Goal: Complete application form

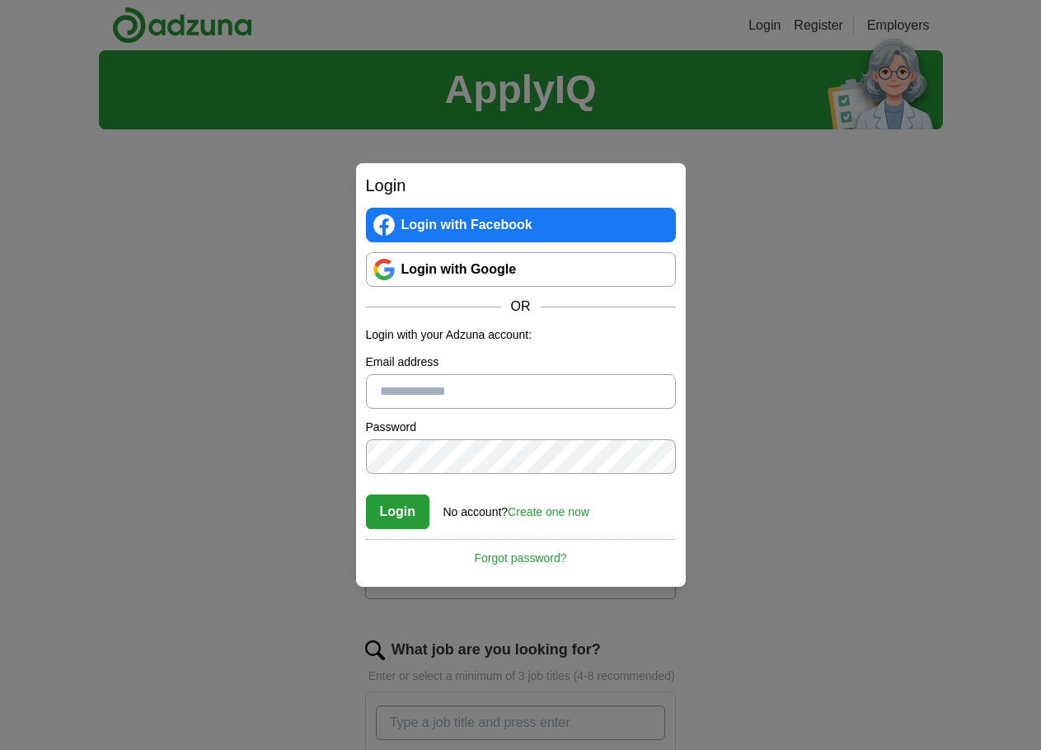
click at [420, 278] on link "Login with Google" at bounding box center [521, 269] width 310 height 35
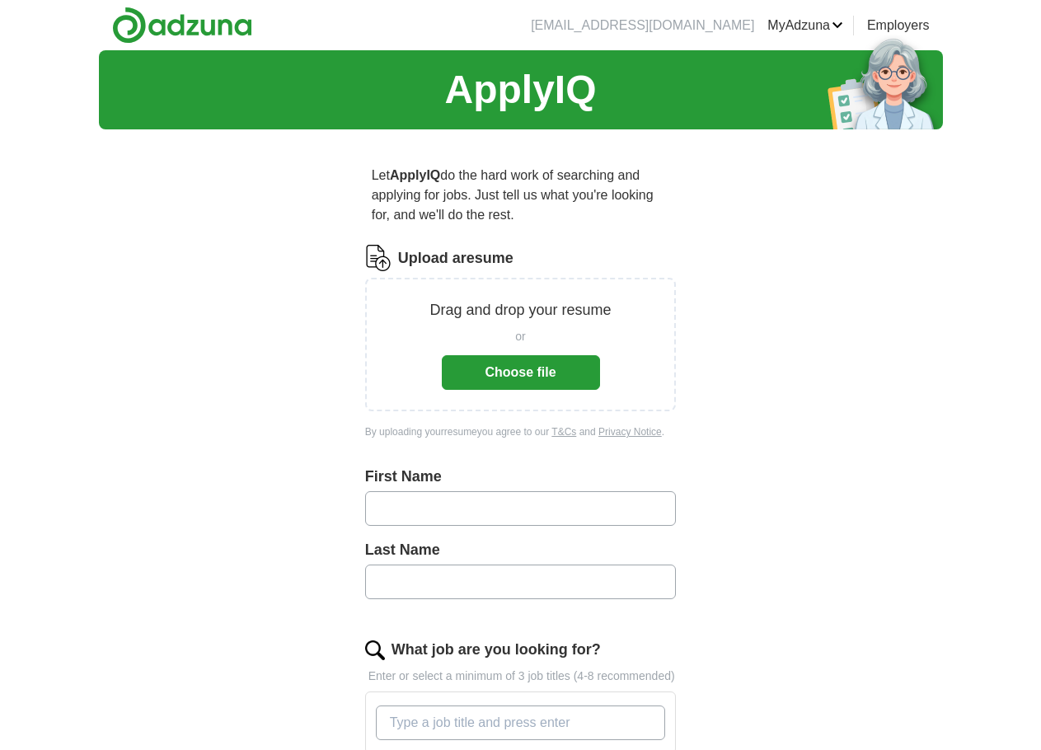
click at [508, 374] on button "Choose file" at bounding box center [521, 372] width 158 height 35
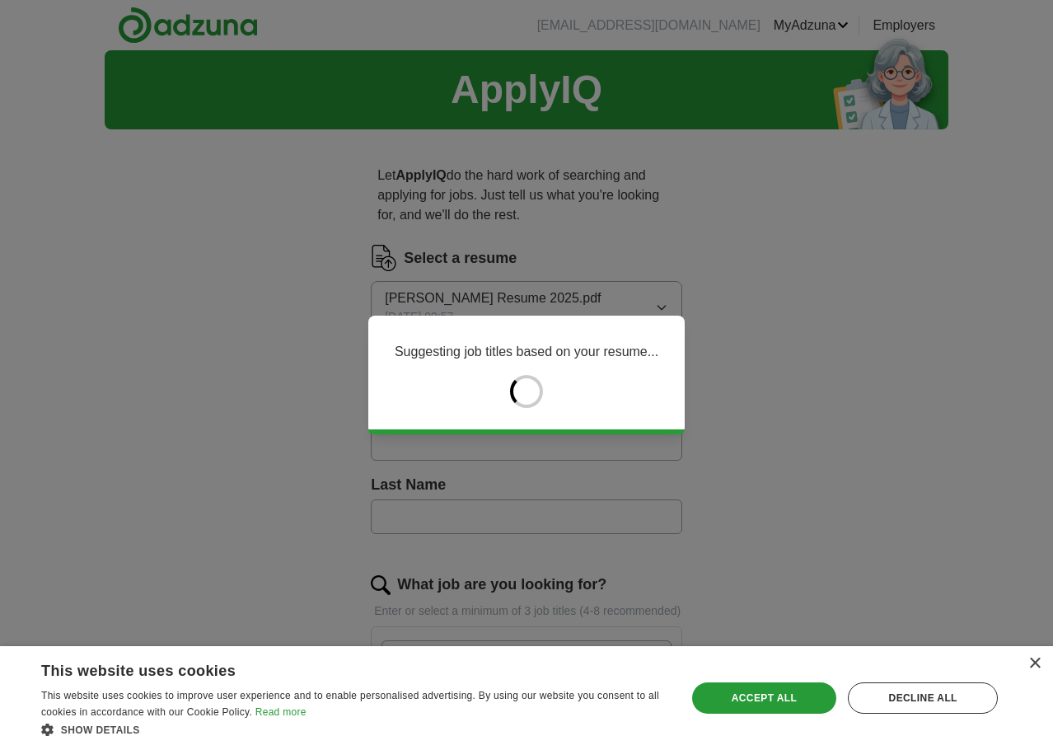
type input "****"
type input "********"
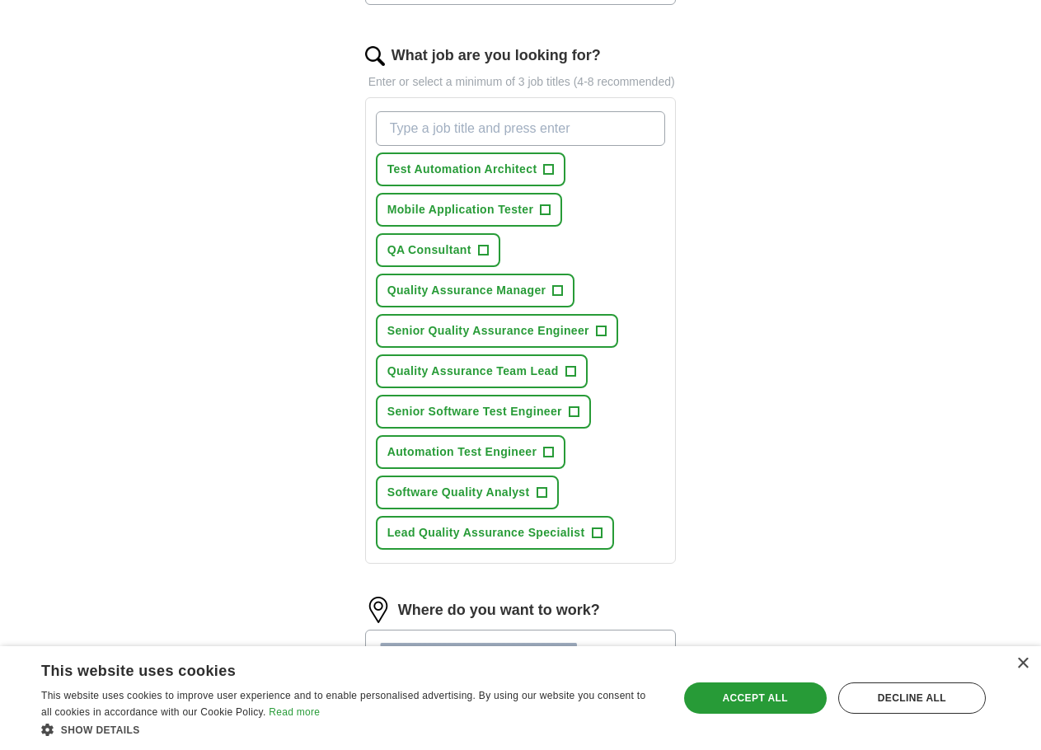
scroll to position [577, 0]
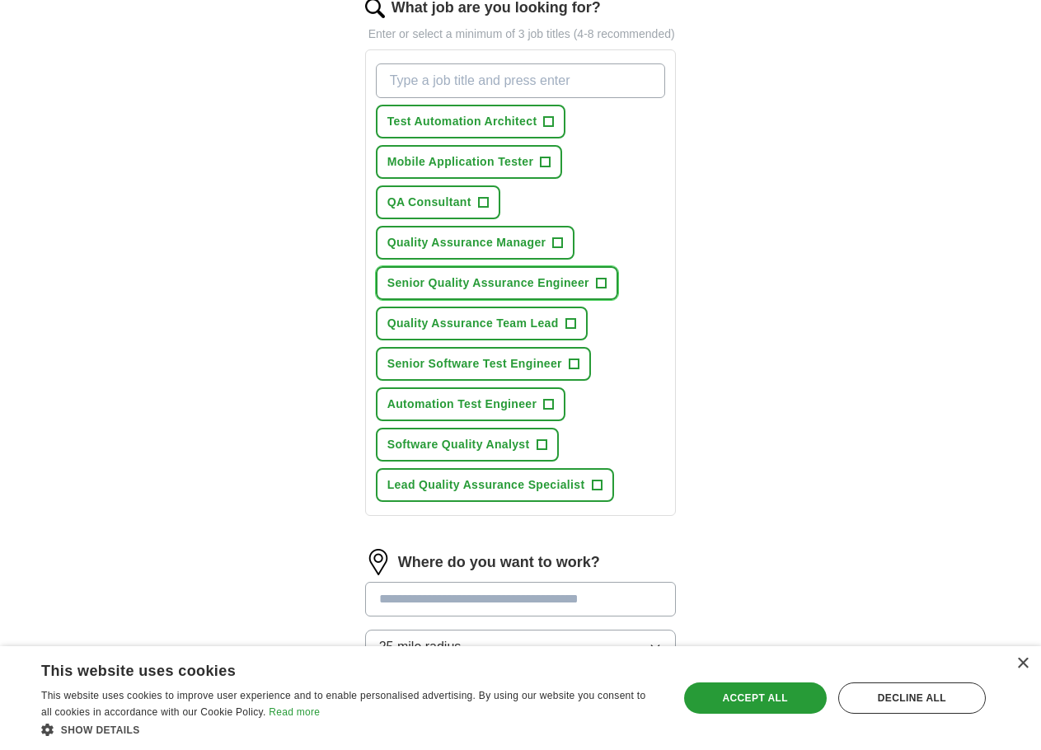
click at [600, 281] on span "+" at bounding box center [601, 283] width 10 height 13
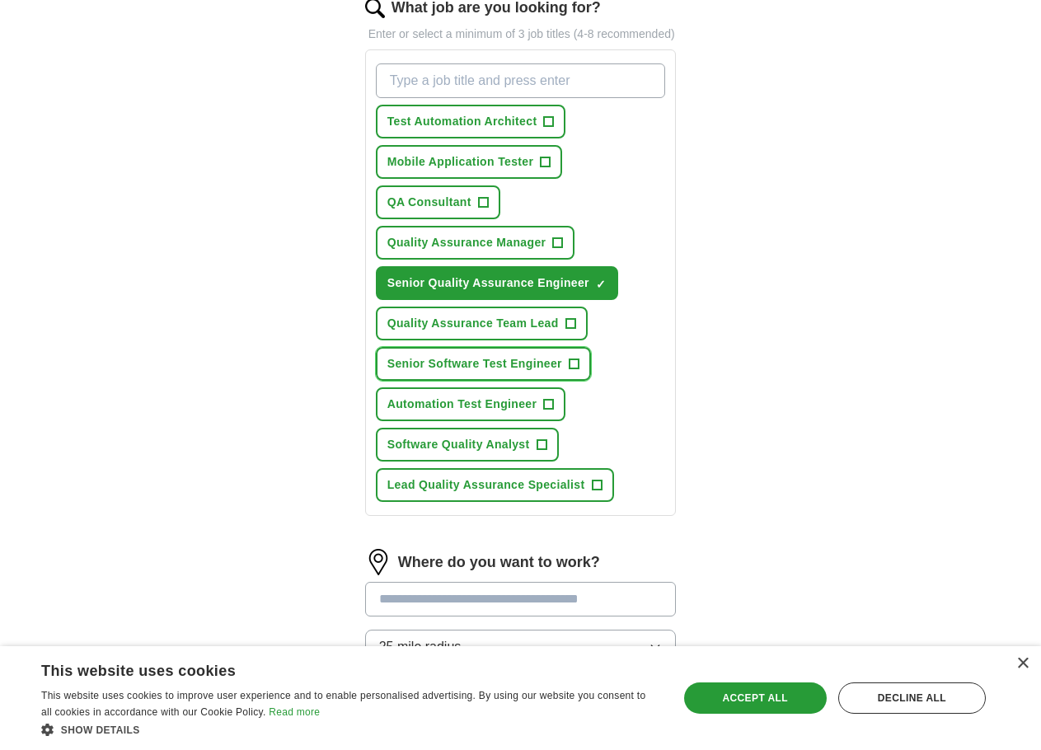
click at [575, 363] on span "+" at bounding box center [574, 364] width 10 height 13
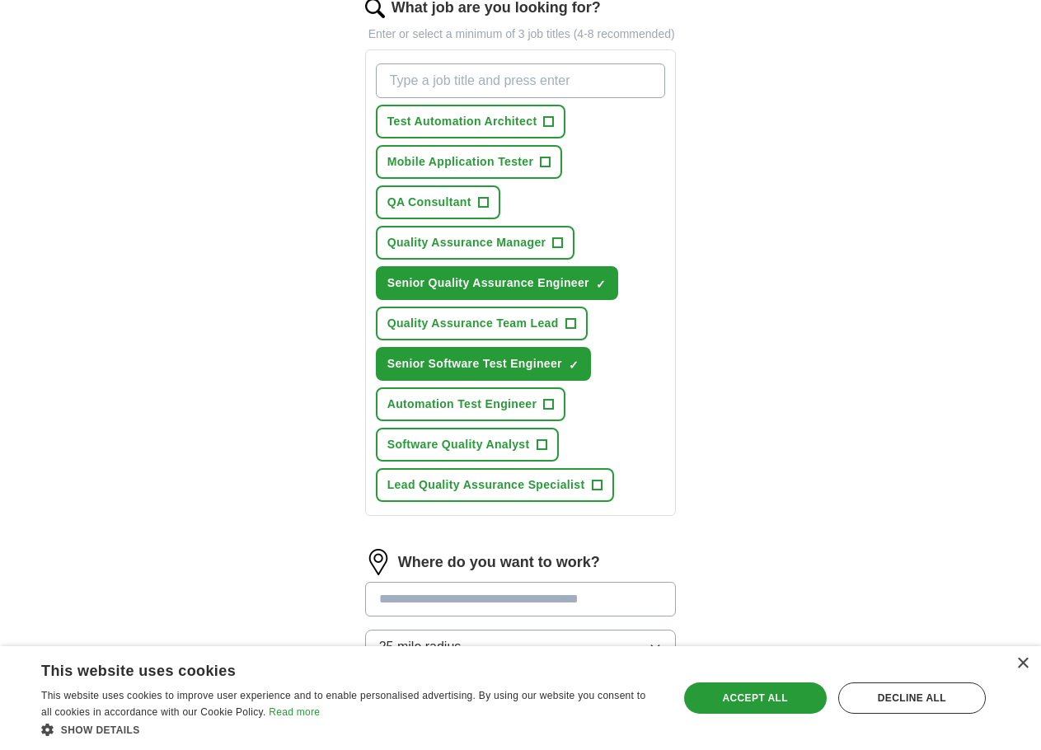
click at [469, 82] on input "What job are you looking for?" at bounding box center [521, 80] width 290 height 35
type input "s"
type input "SDET"
click at [548, 401] on span "+" at bounding box center [549, 404] width 10 height 13
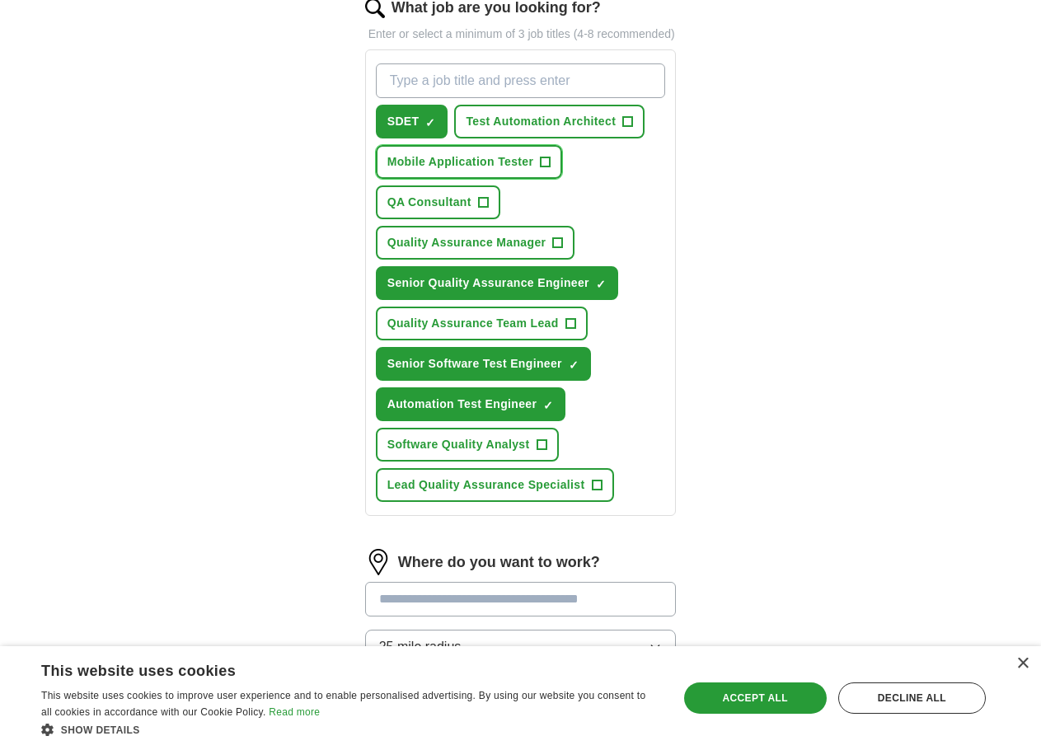
click at [546, 161] on span "+" at bounding box center [546, 162] width 10 height 13
click at [597, 486] on span "+" at bounding box center [597, 485] width 10 height 13
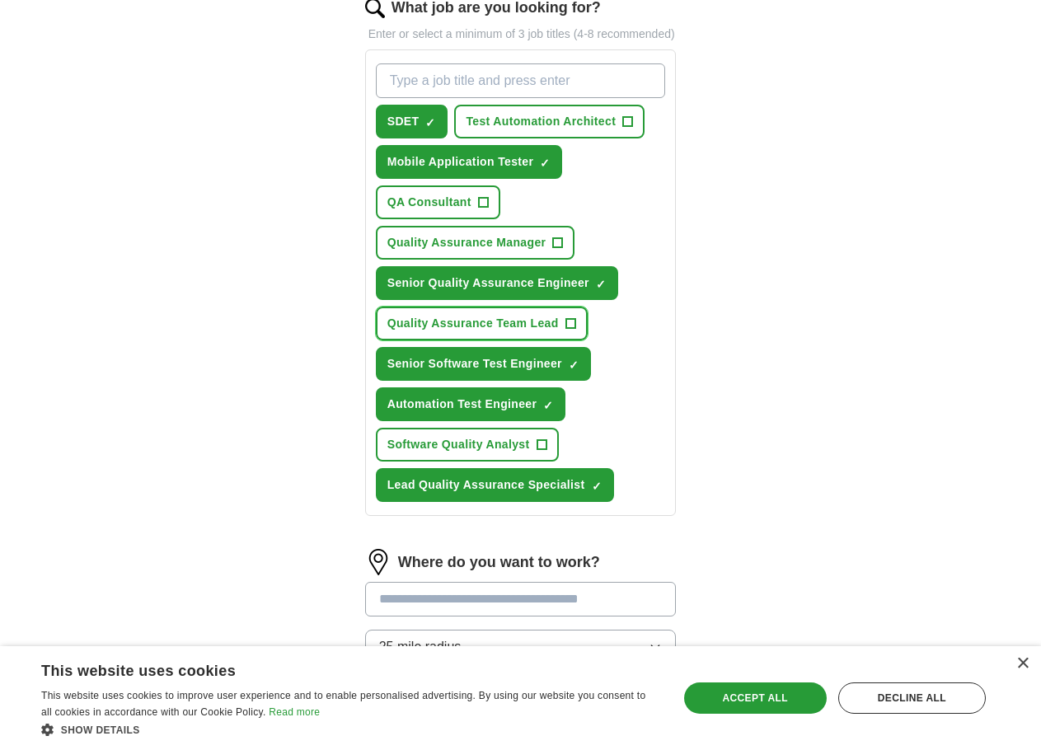
click at [571, 323] on span "+" at bounding box center [570, 323] width 10 height 13
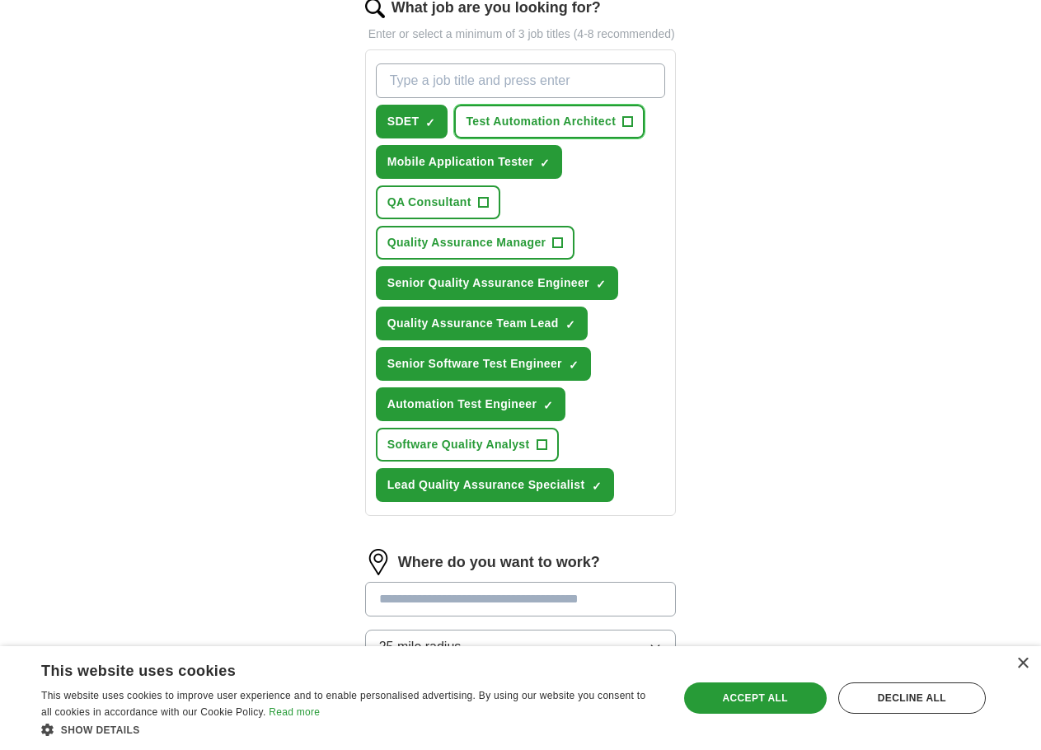
click at [629, 120] on span "+" at bounding box center [628, 121] width 10 height 13
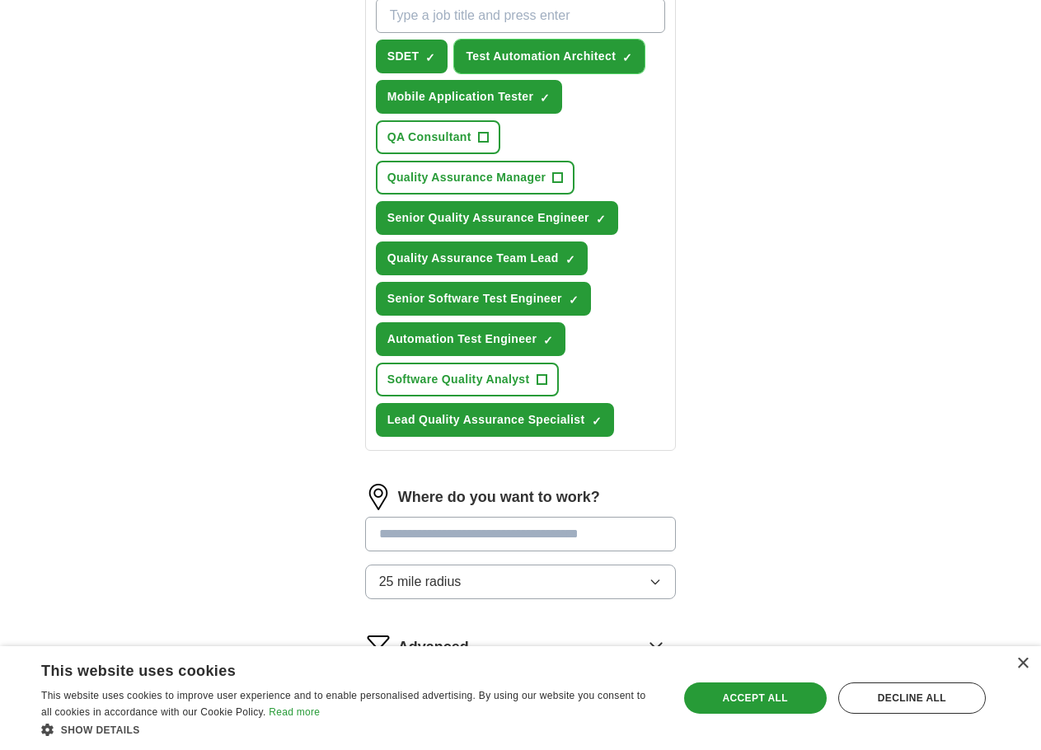
scroll to position [742, 0]
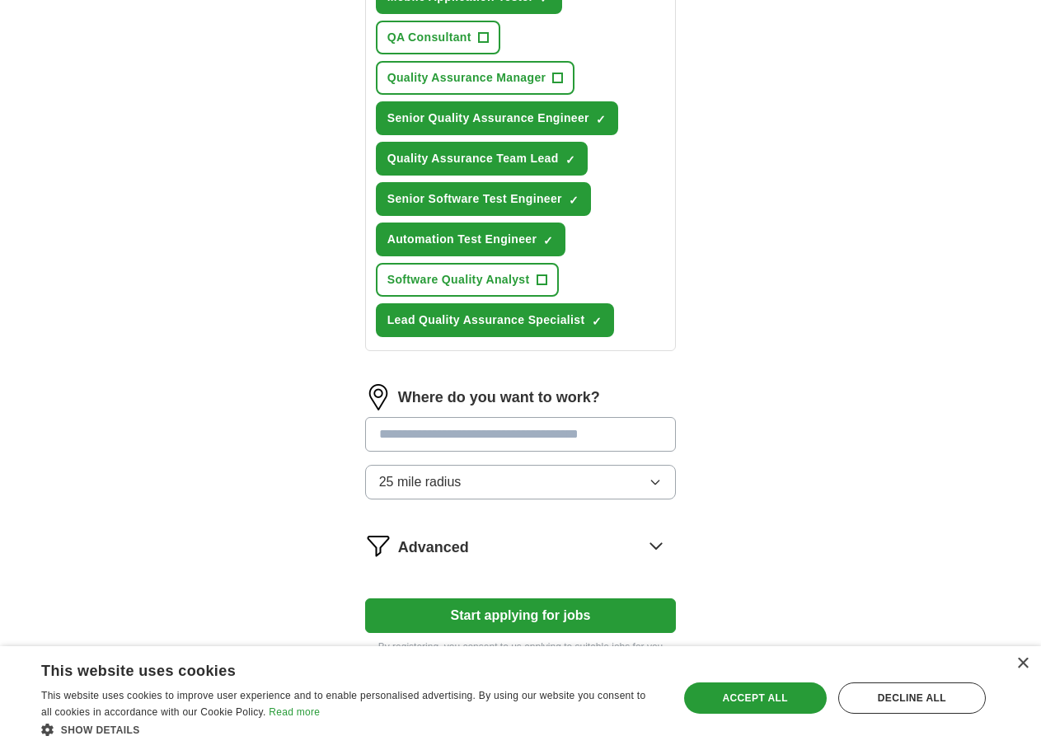
click at [402, 441] on input at bounding box center [521, 434] width 312 height 35
type input "********"
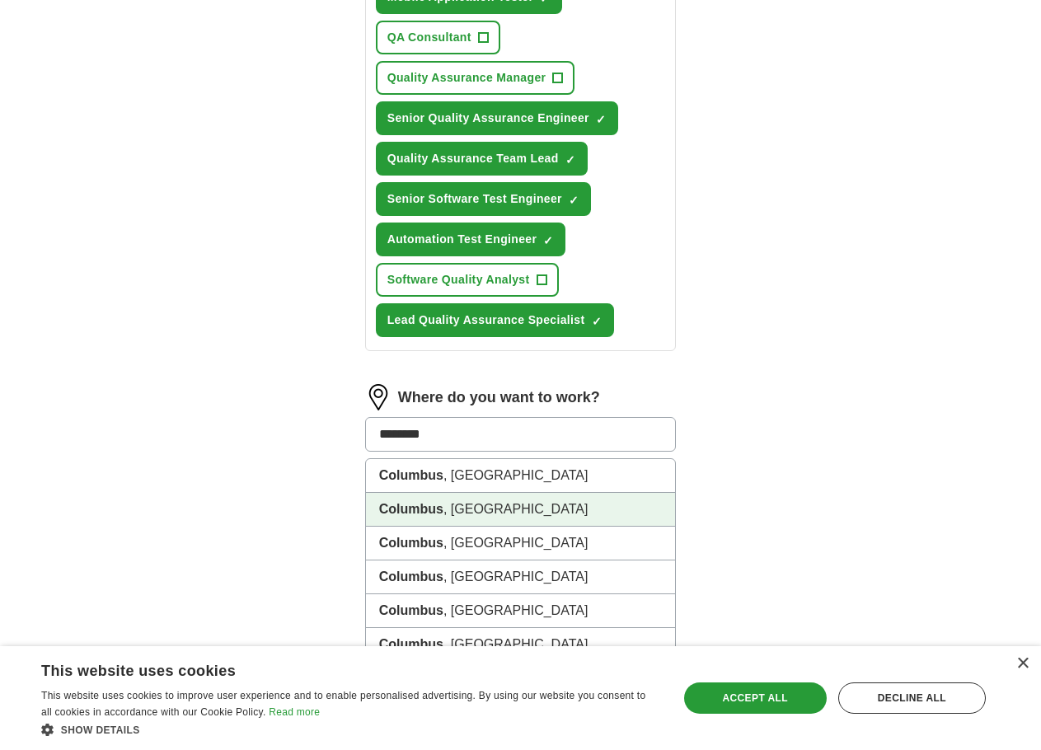
click at [429, 511] on strong "Columbus" at bounding box center [411, 509] width 64 height 14
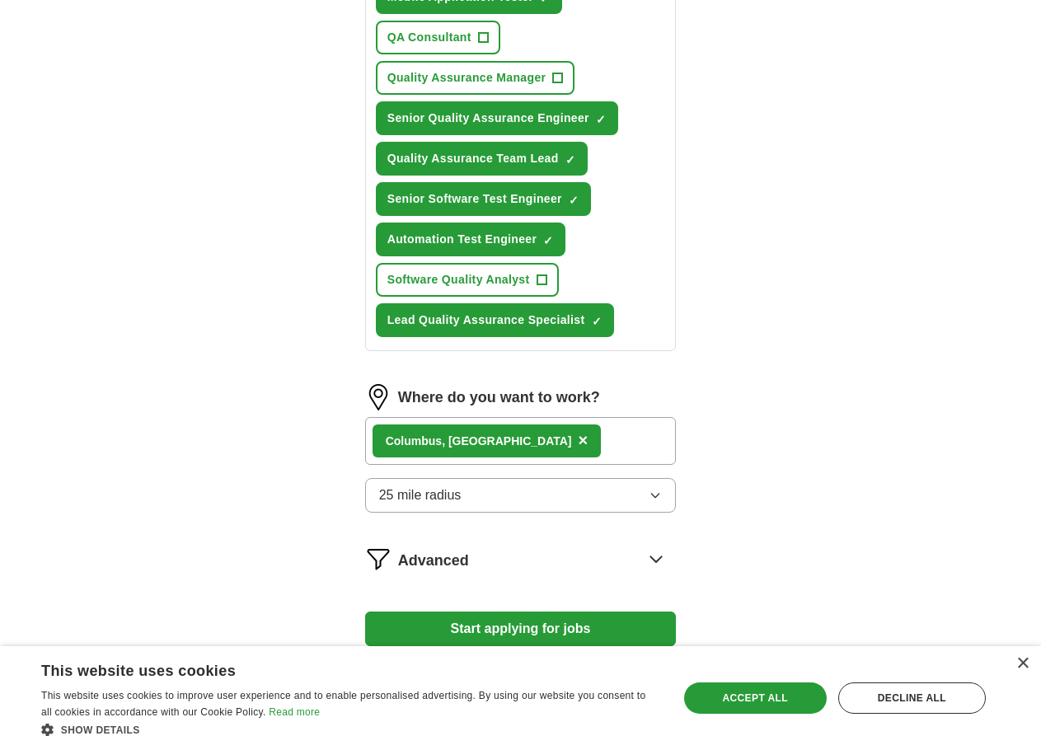
click at [485, 495] on button "25 mile radius" at bounding box center [521, 495] width 312 height 35
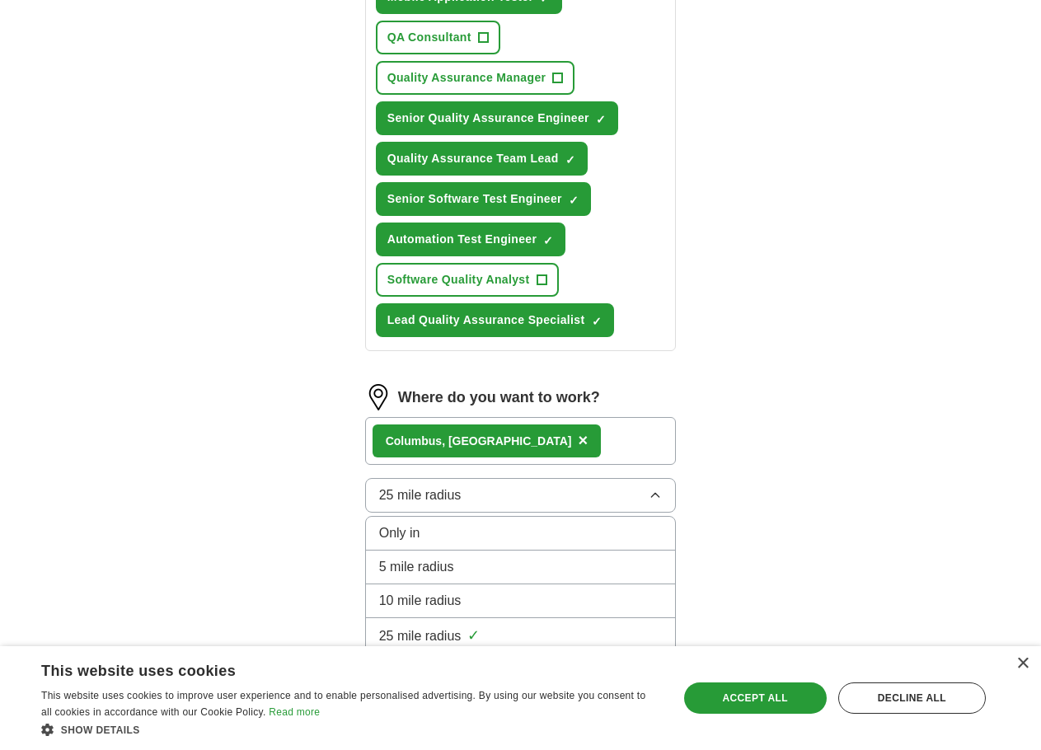
click at [485, 495] on button "25 mile radius" at bounding box center [521, 495] width 312 height 35
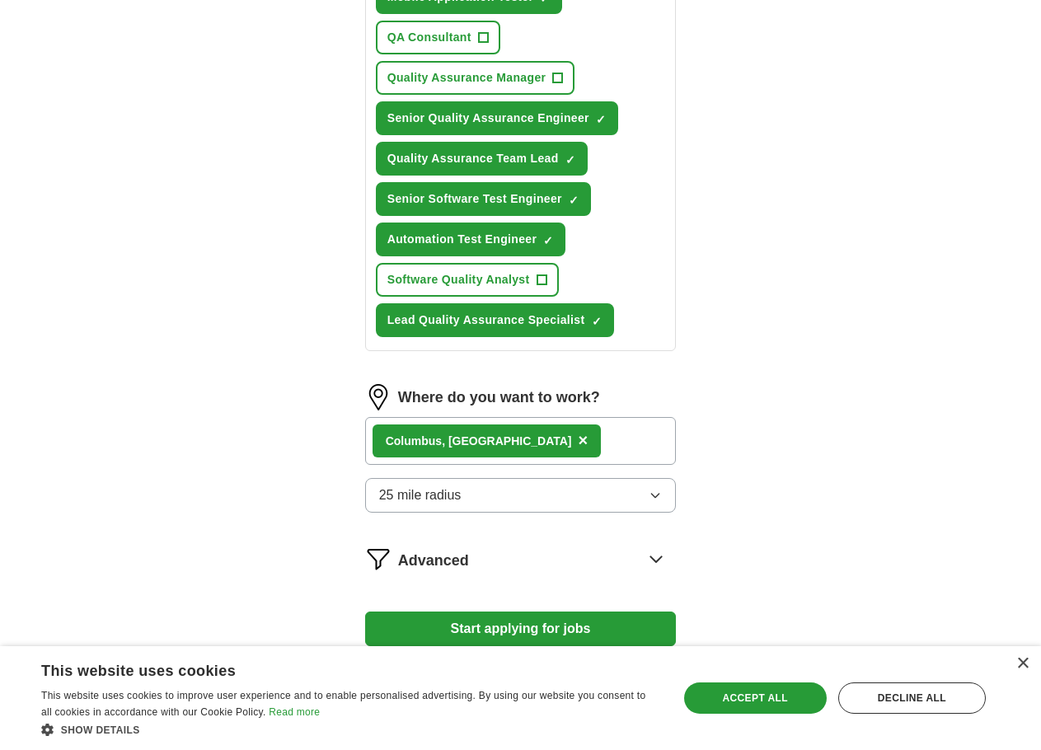
click at [547, 440] on div "Columbus , OH ×" at bounding box center [521, 441] width 312 height 48
click at [551, 431] on div "Columbus , OH ×" at bounding box center [521, 441] width 312 height 48
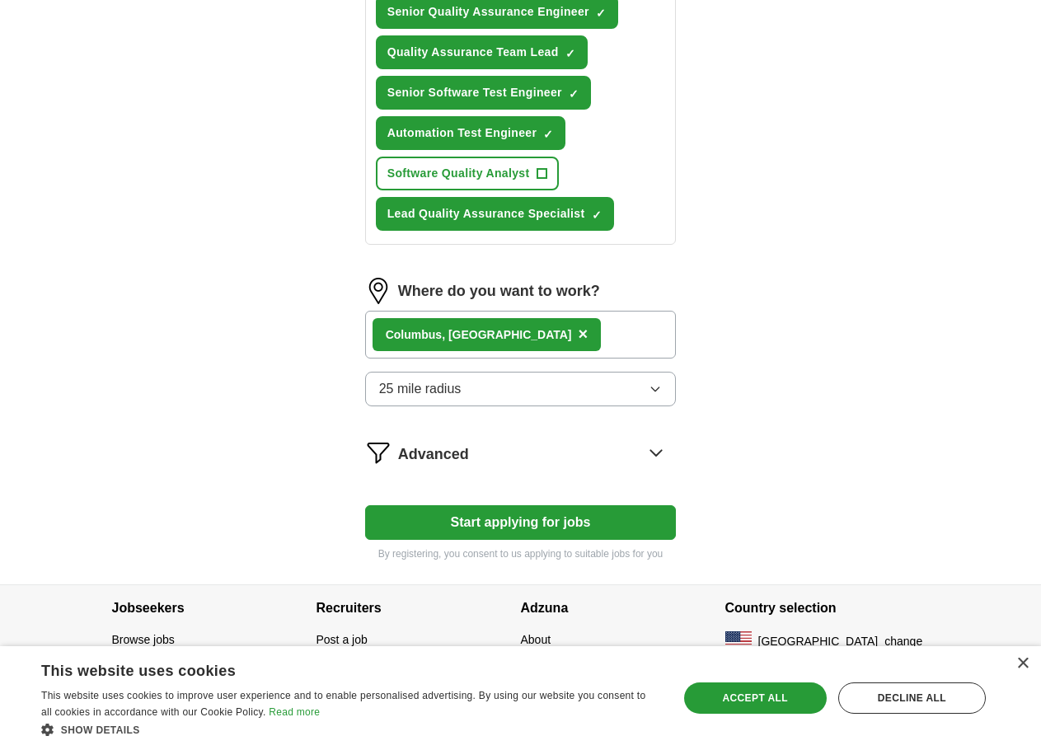
scroll to position [849, 0]
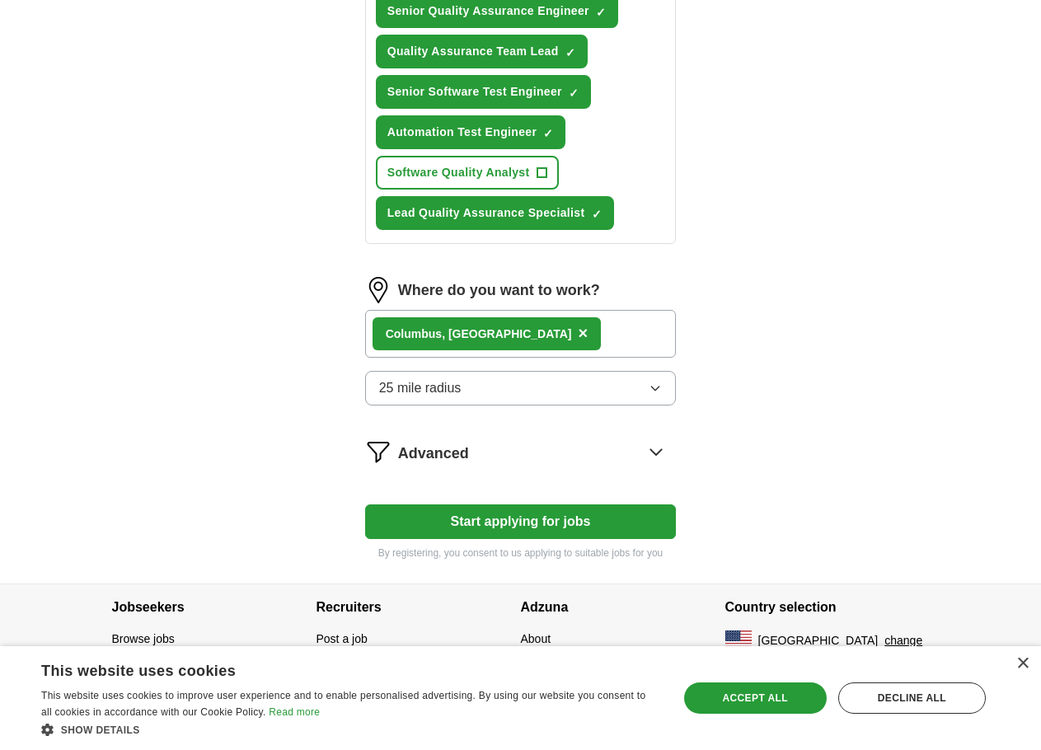
click at [398, 452] on span "Advanced" at bounding box center [433, 454] width 71 height 22
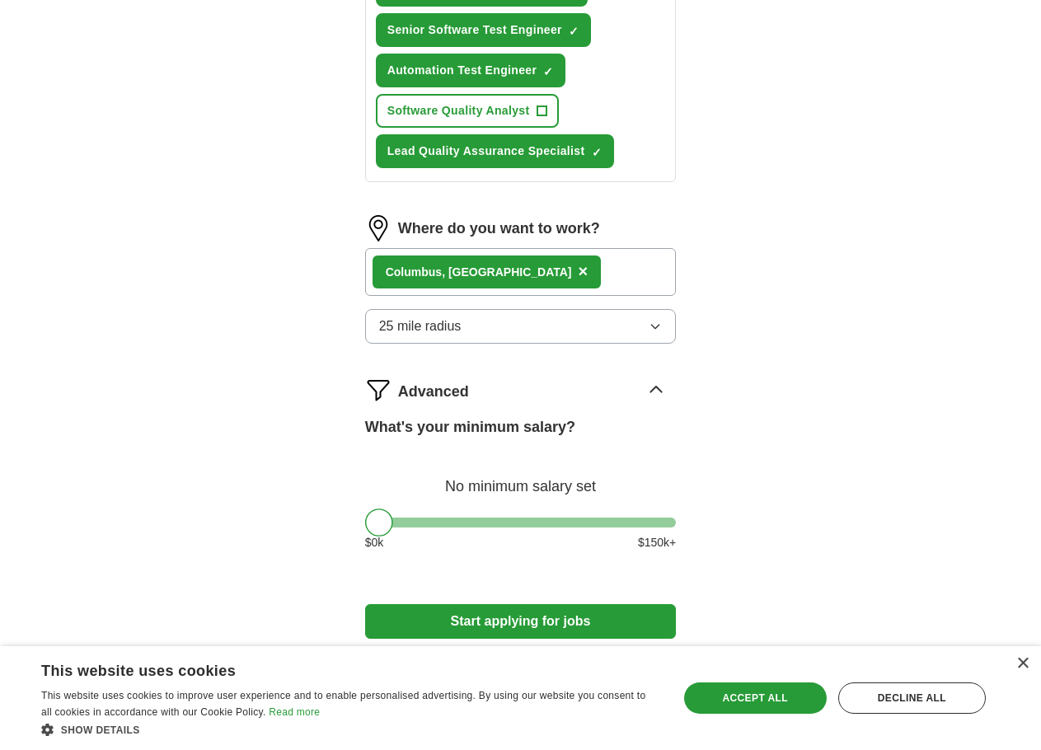
scroll to position [1010, 0]
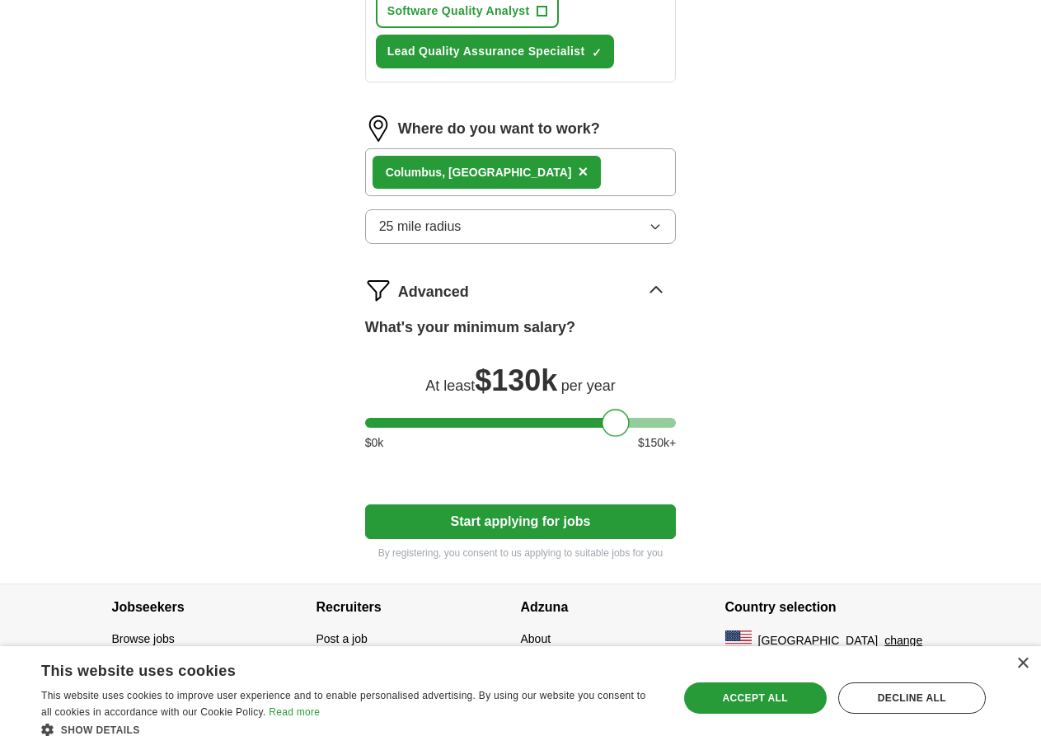
drag, startPoint x: 380, startPoint y: 426, endPoint x: 616, endPoint y: 426, distance: 235.7
click at [616, 426] on div at bounding box center [616, 423] width 28 height 28
click at [579, 173] on button "×" at bounding box center [584, 172] width 10 height 25
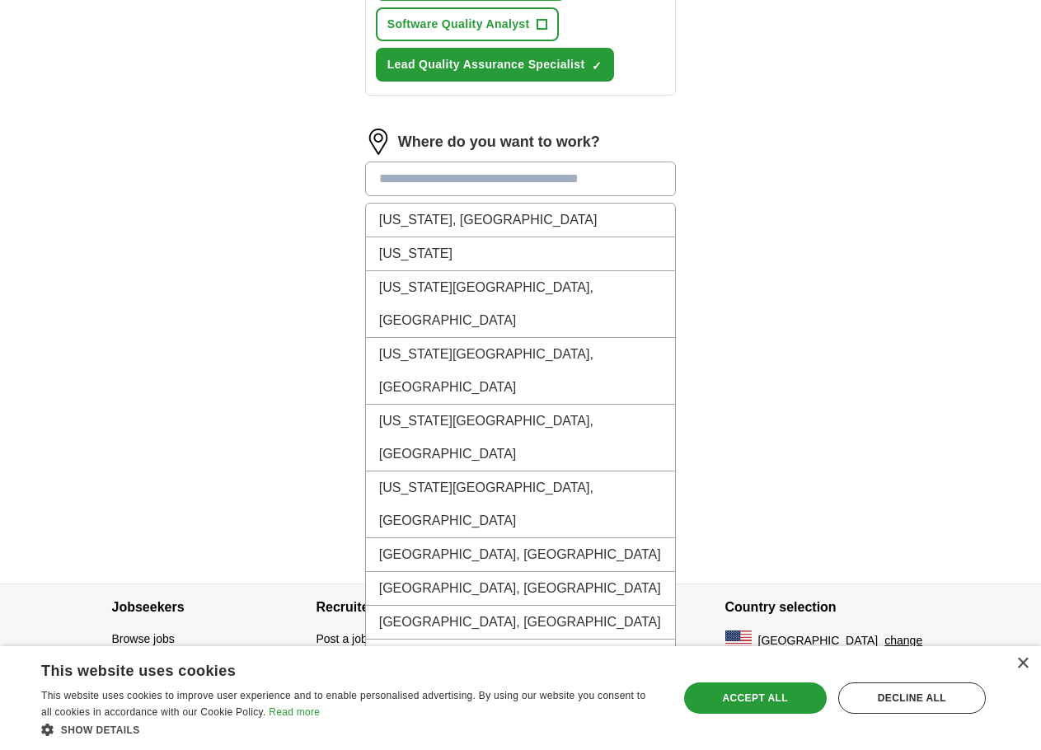
click at [464, 174] on input at bounding box center [521, 179] width 312 height 35
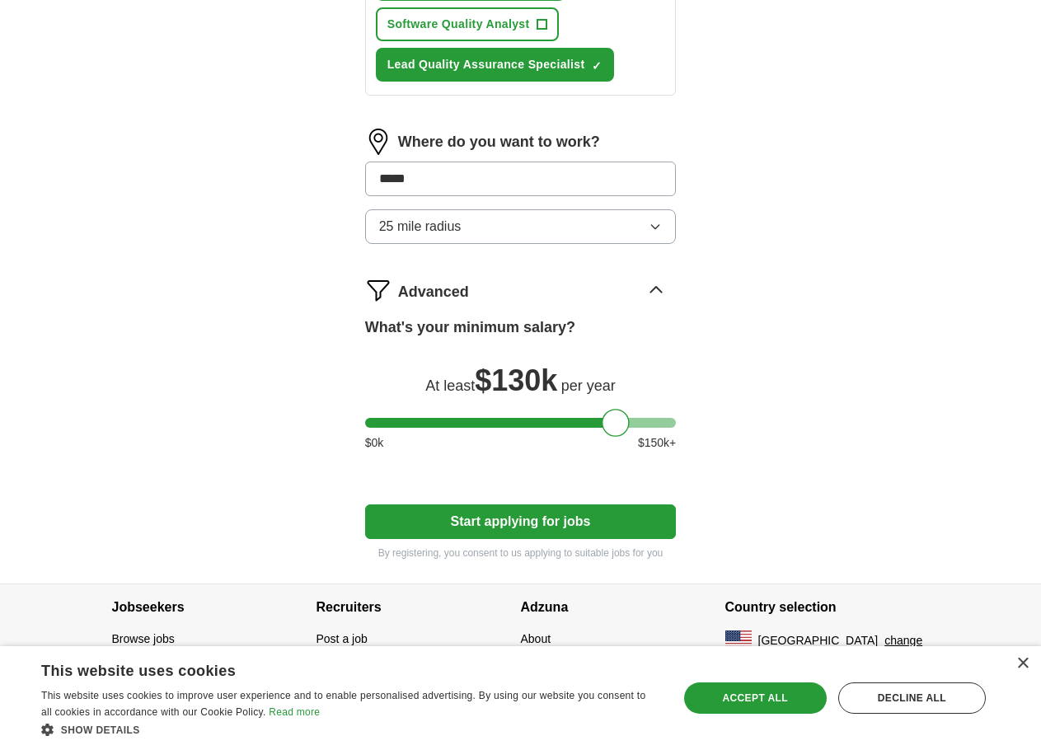
scroll to position [997, 0]
type input "*"
type input "********"
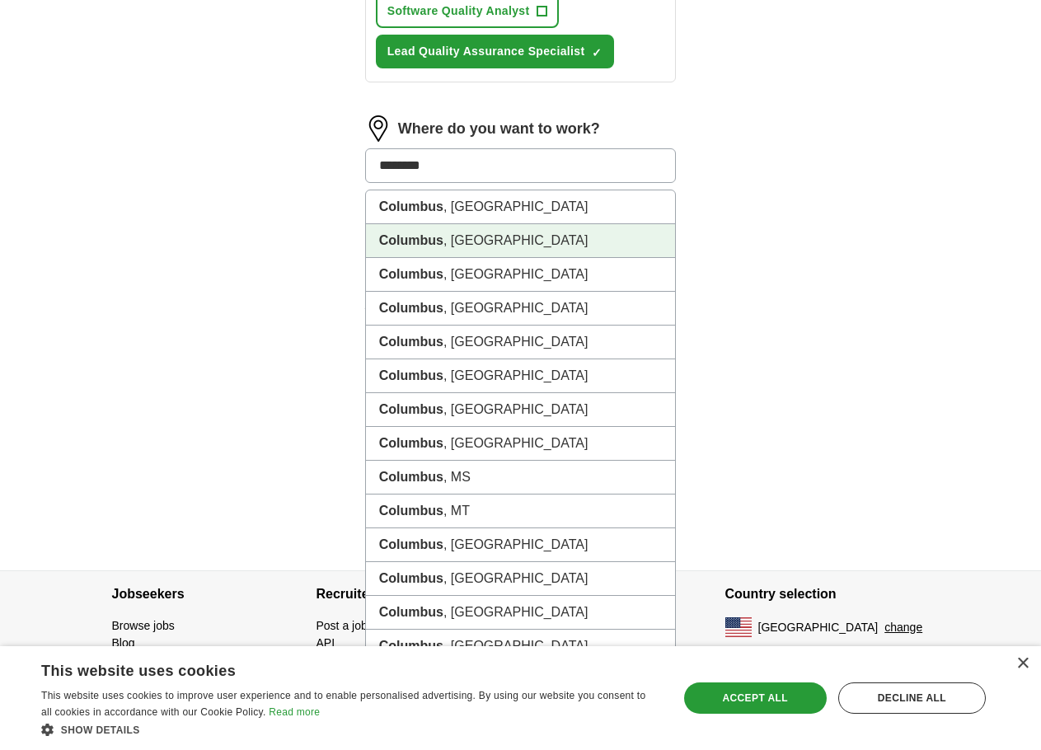
click at [448, 246] on li "Columbus , OH" at bounding box center [521, 241] width 310 height 34
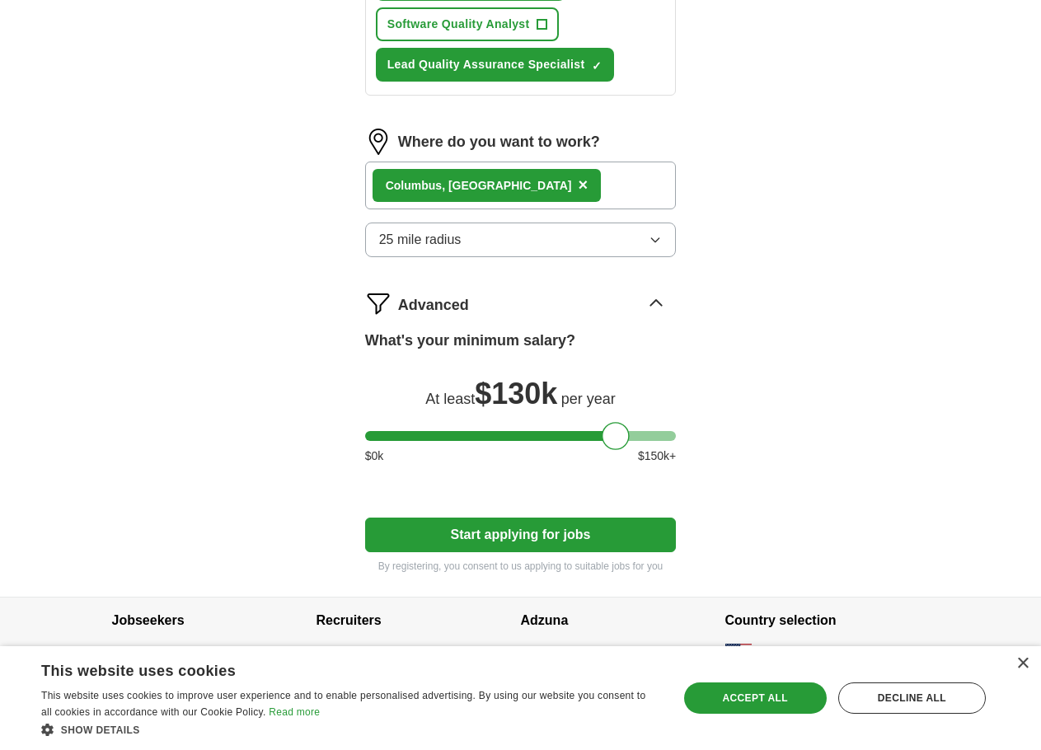
click at [429, 242] on span "25 mile radius" at bounding box center [420, 240] width 82 height 20
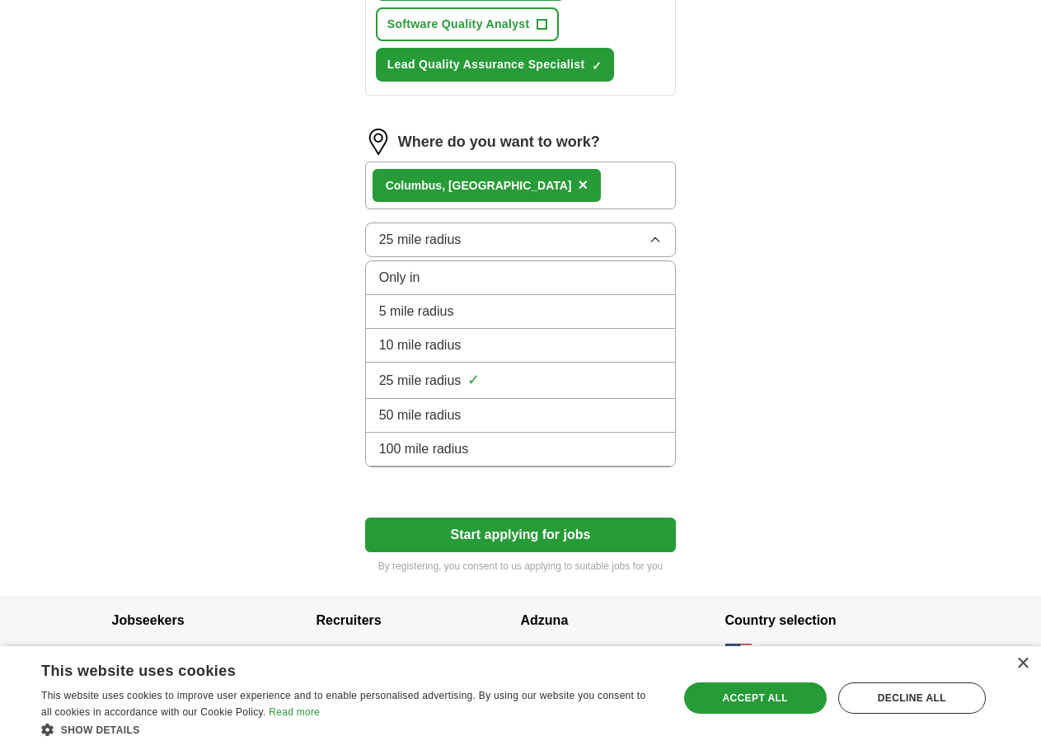
click at [429, 241] on span "25 mile radius" at bounding box center [420, 240] width 82 height 20
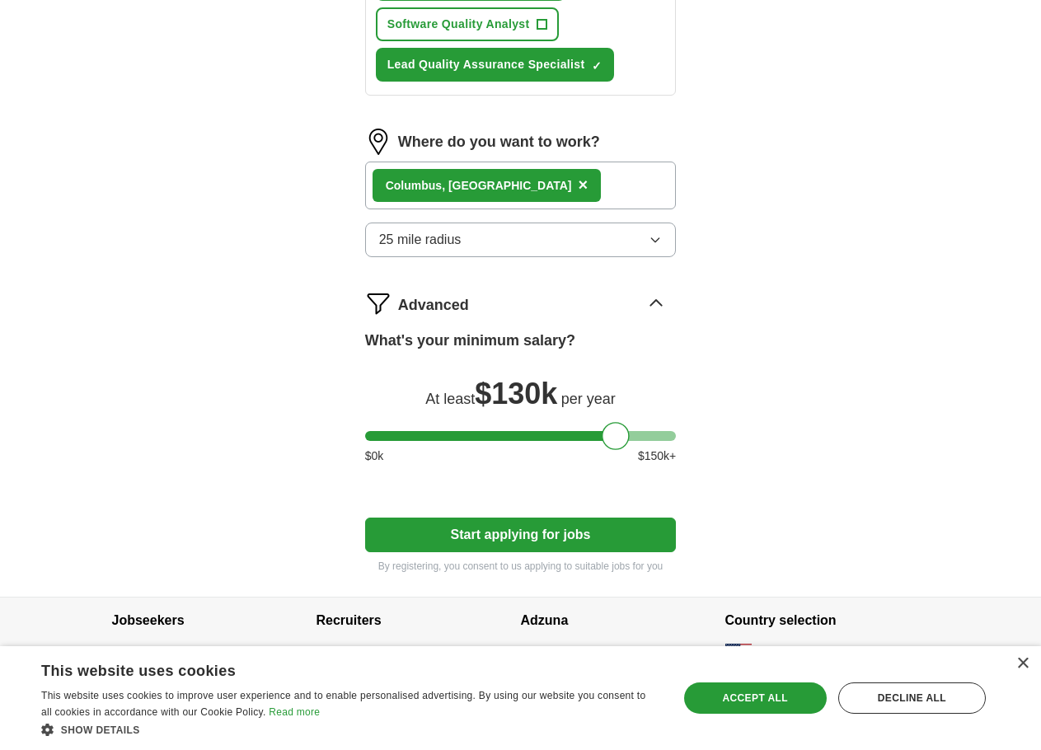
click at [440, 238] on span "25 mile radius" at bounding box center [420, 240] width 82 height 20
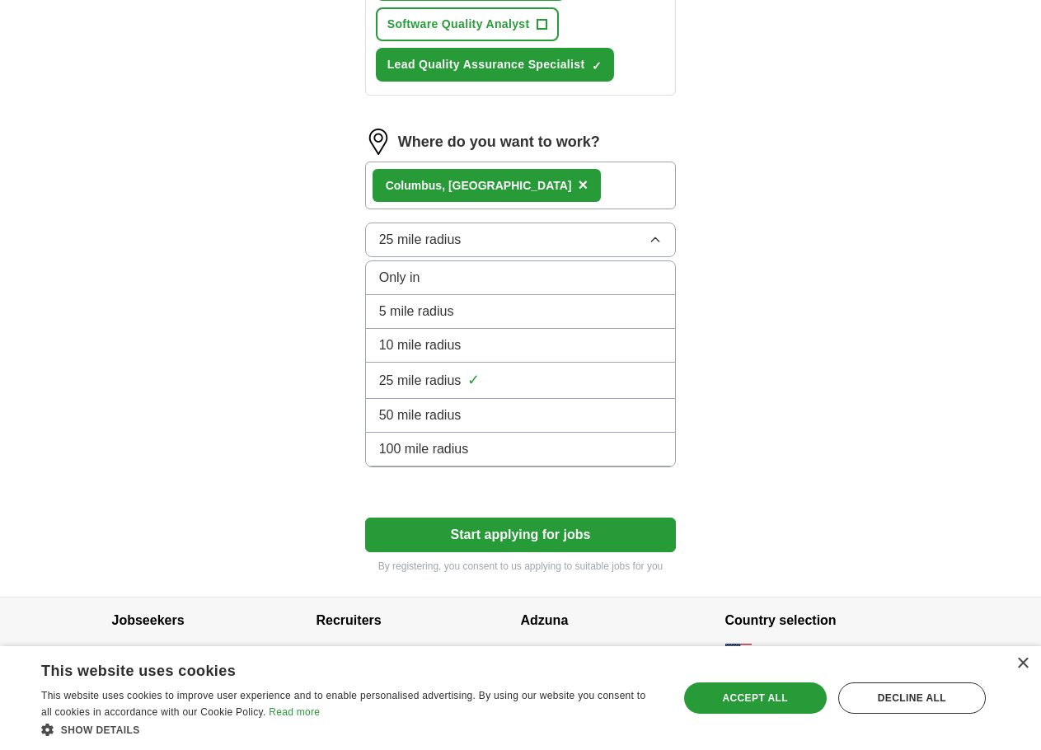
click at [405, 274] on span "Only in" at bounding box center [399, 278] width 41 height 20
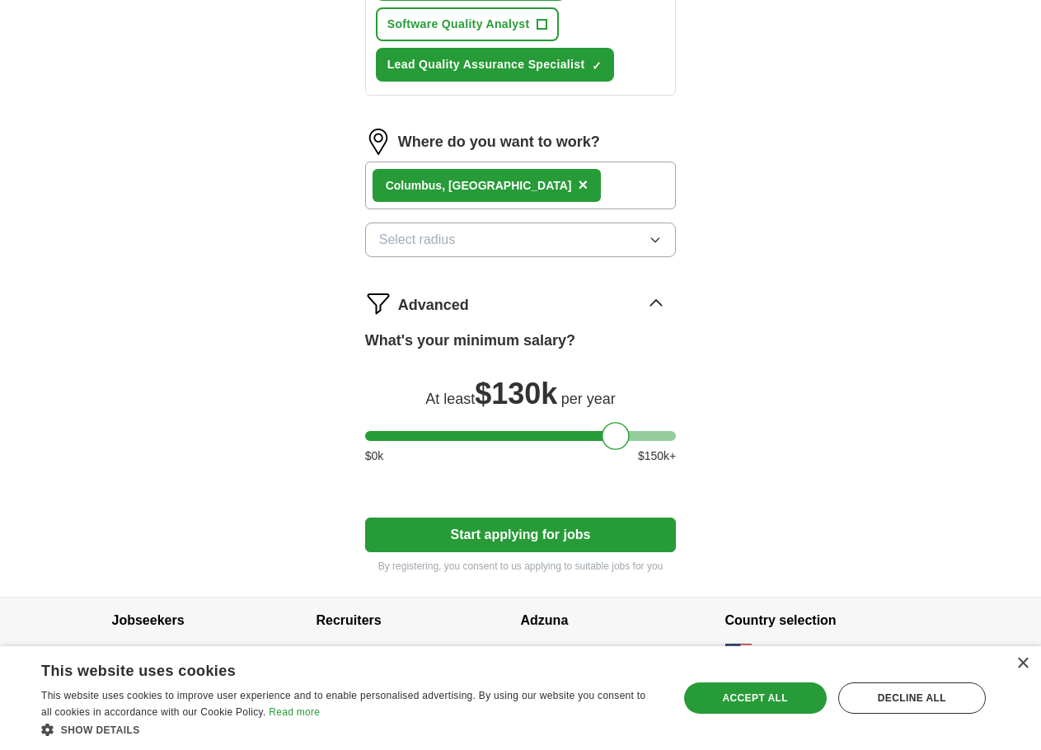
click at [410, 241] on span "Select radius" at bounding box center [417, 240] width 77 height 20
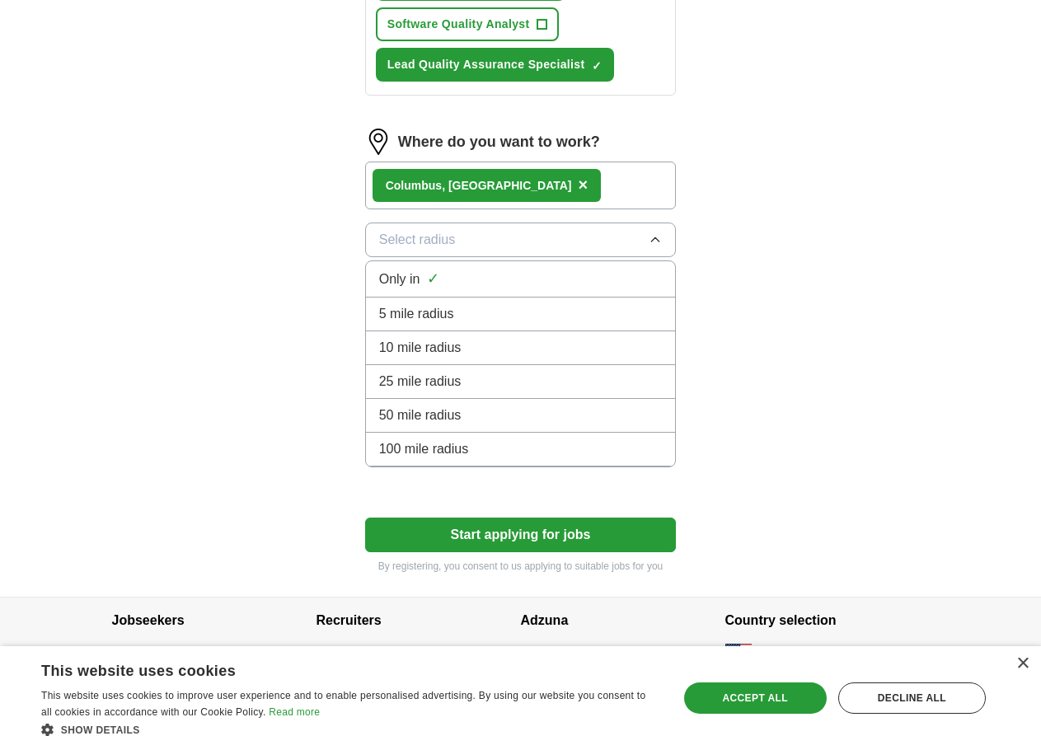
click at [425, 369] on li "25 mile radius" at bounding box center [521, 382] width 310 height 34
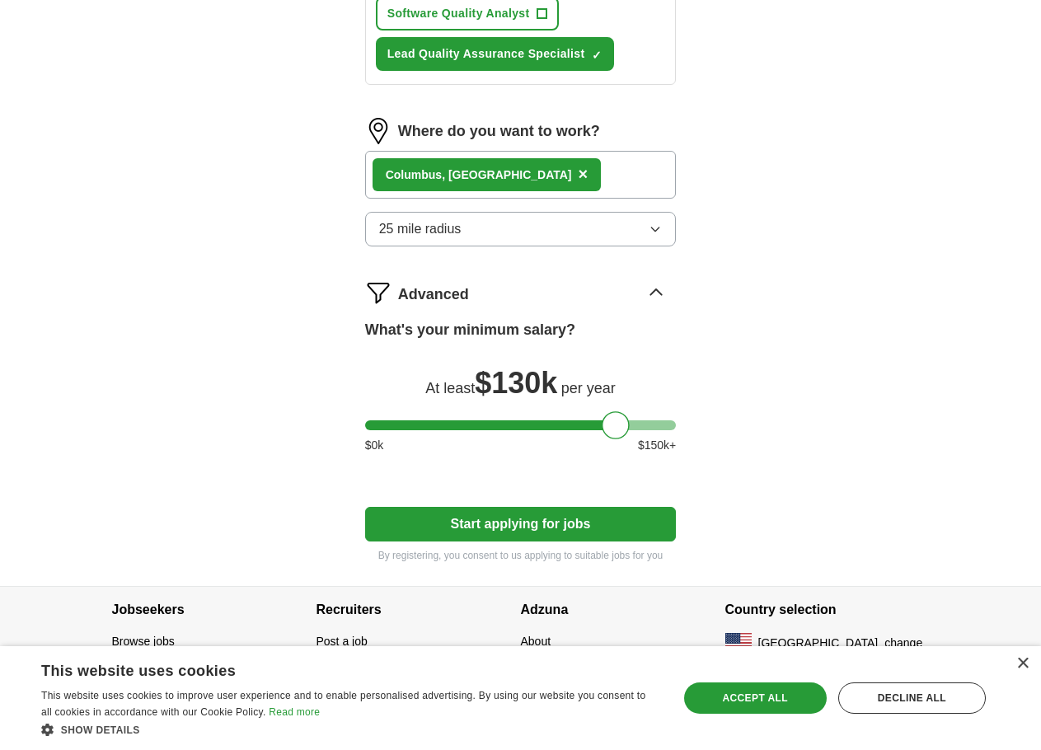
scroll to position [1010, 0]
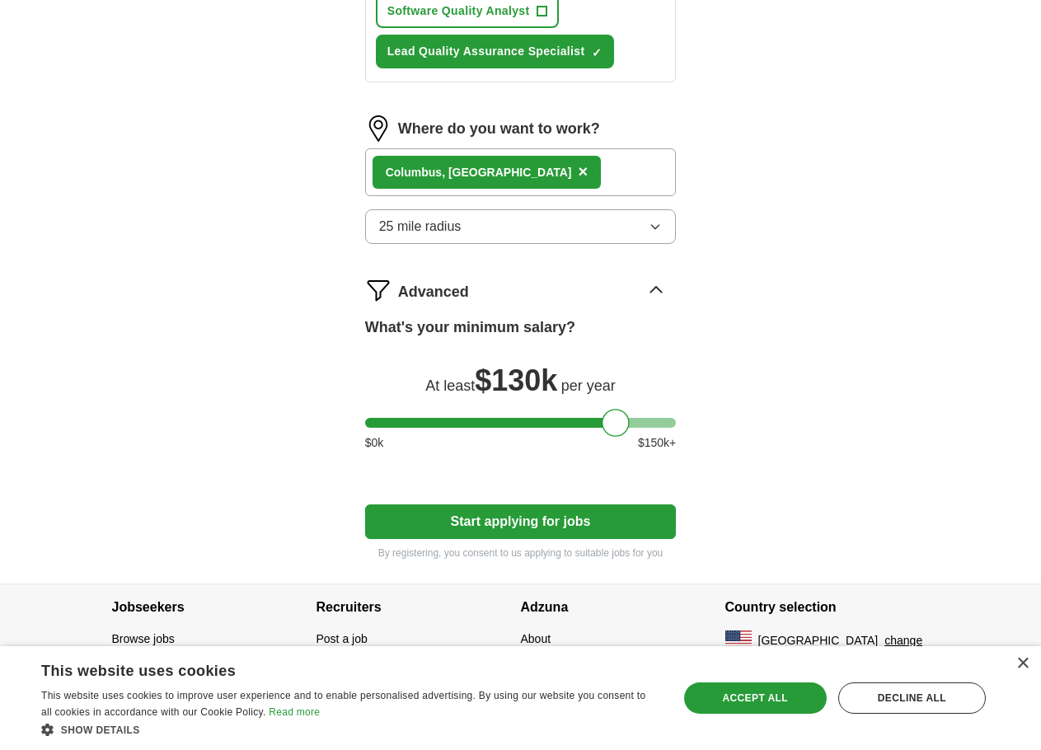
click at [518, 527] on button "Start applying for jobs" at bounding box center [521, 521] width 312 height 35
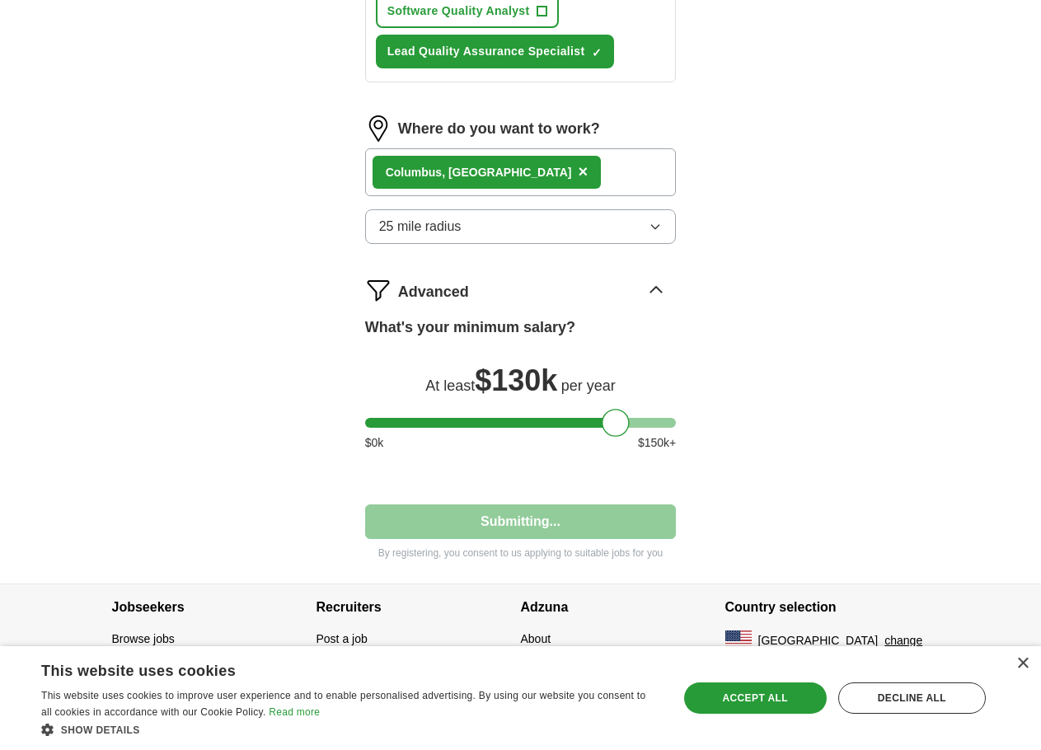
select select "**"
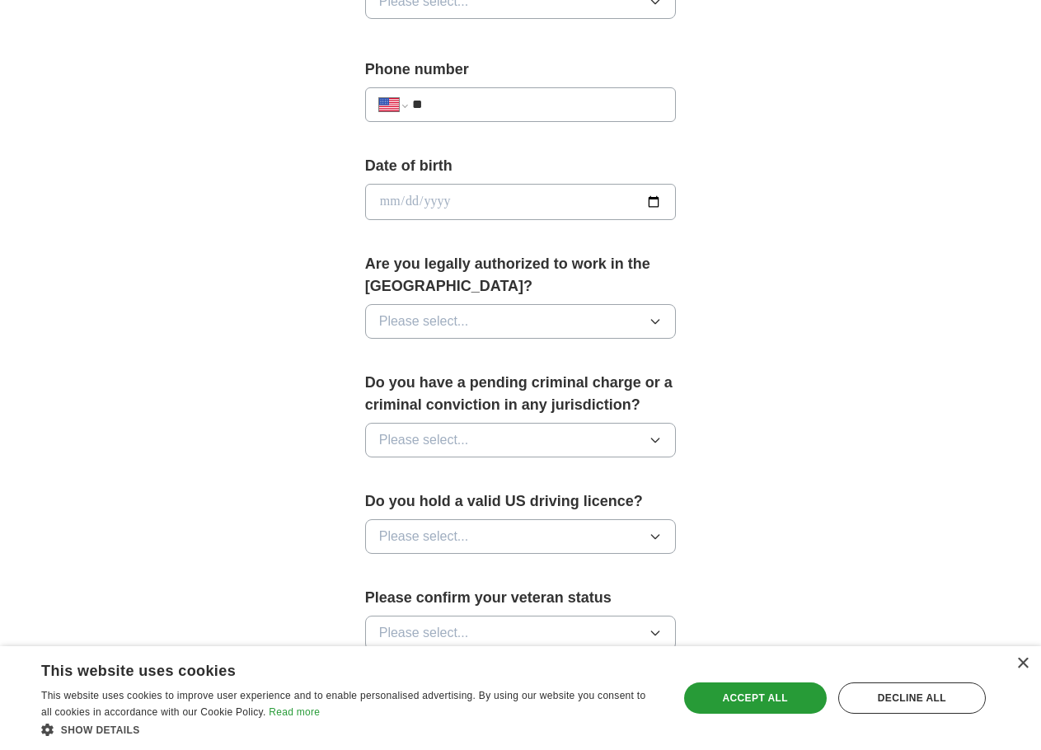
scroll to position [659, 0]
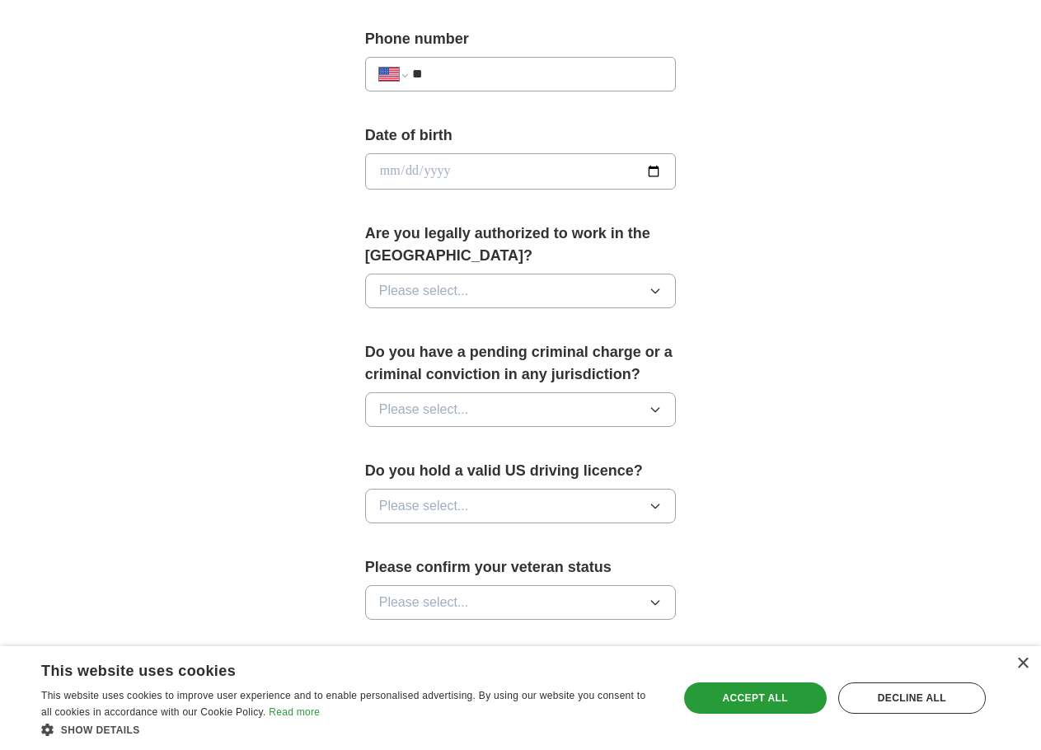
click at [413, 293] on span "Please select..." at bounding box center [424, 291] width 90 height 20
click at [402, 321] on div "Yes" at bounding box center [521, 329] width 284 height 20
click at [397, 406] on span "Please select..." at bounding box center [424, 410] width 90 height 20
click at [385, 479] on span "No" at bounding box center [387, 481] width 16 height 20
click at [474, 502] on button "Please select..." at bounding box center [521, 506] width 312 height 35
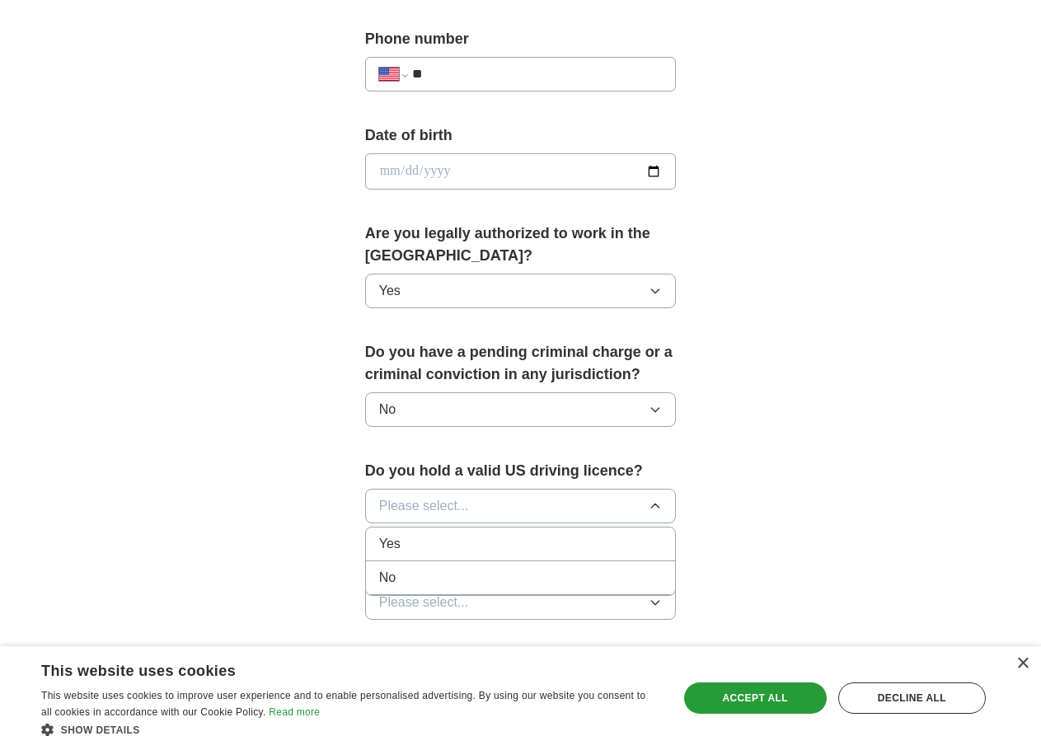
click at [401, 544] on div "Yes" at bounding box center [521, 544] width 284 height 20
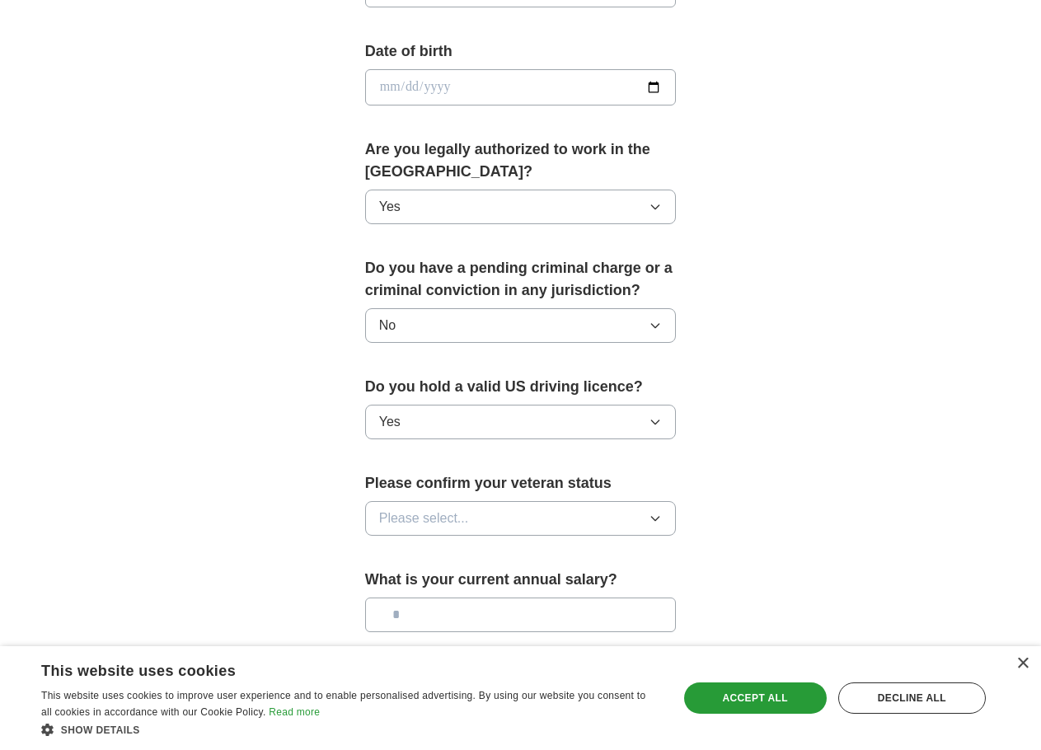
scroll to position [824, 0]
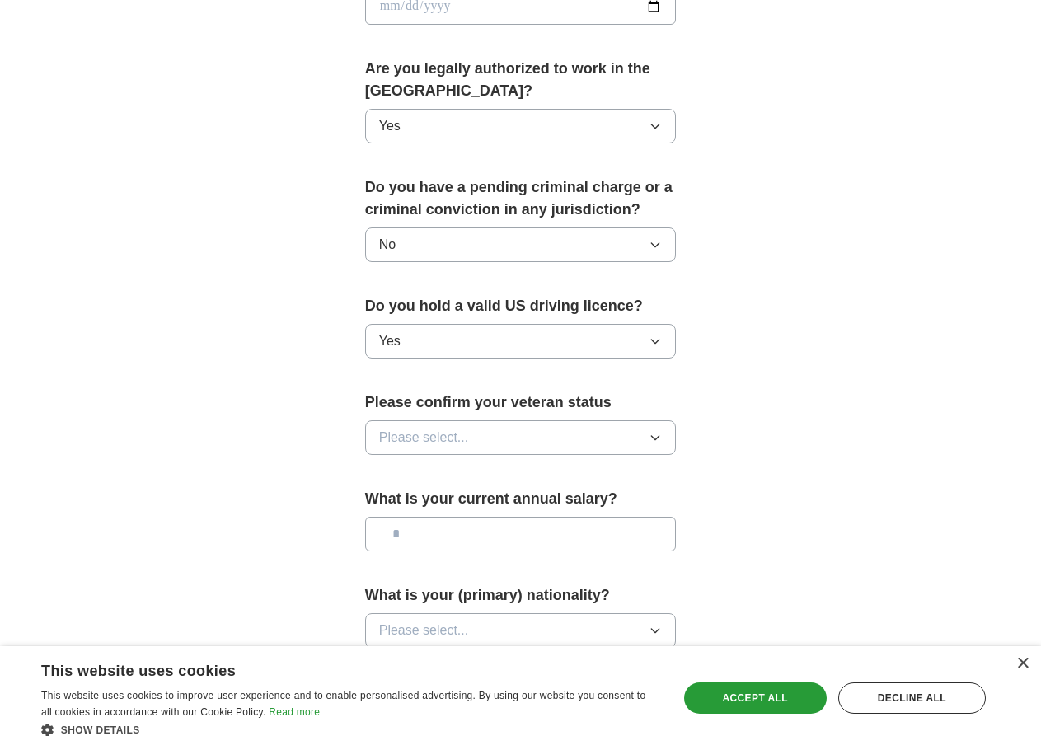
click at [441, 448] on button "Please select..." at bounding box center [521, 437] width 312 height 35
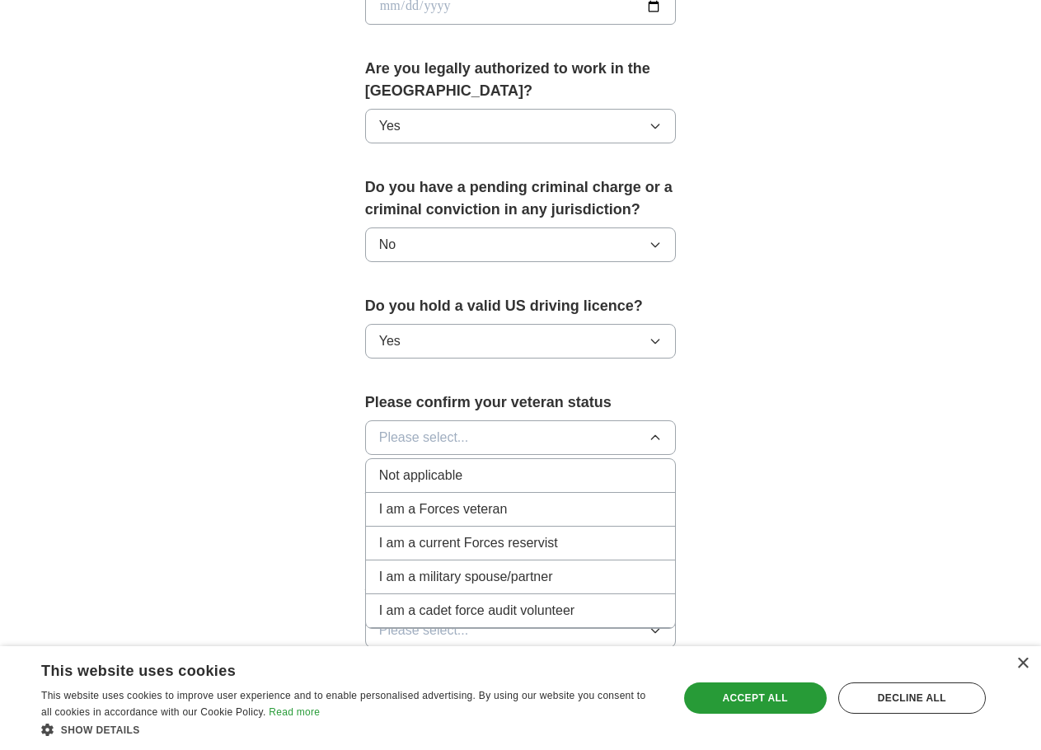
click at [410, 478] on span "Not applicable" at bounding box center [420, 476] width 83 height 20
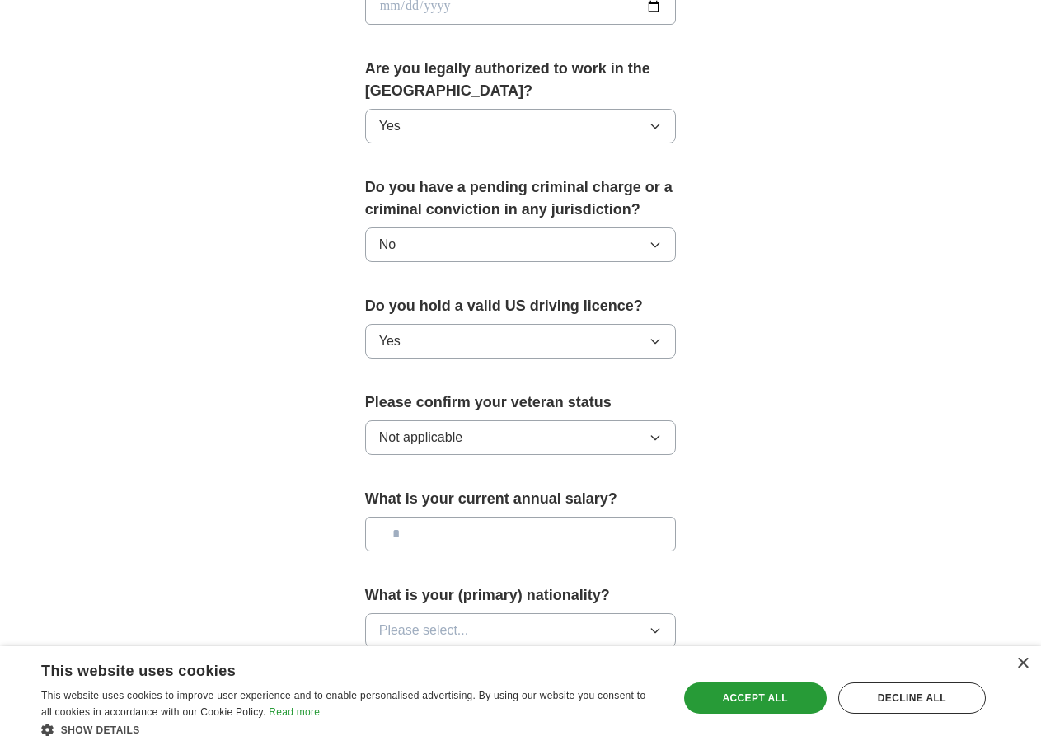
click at [409, 530] on input "text" at bounding box center [521, 534] width 312 height 35
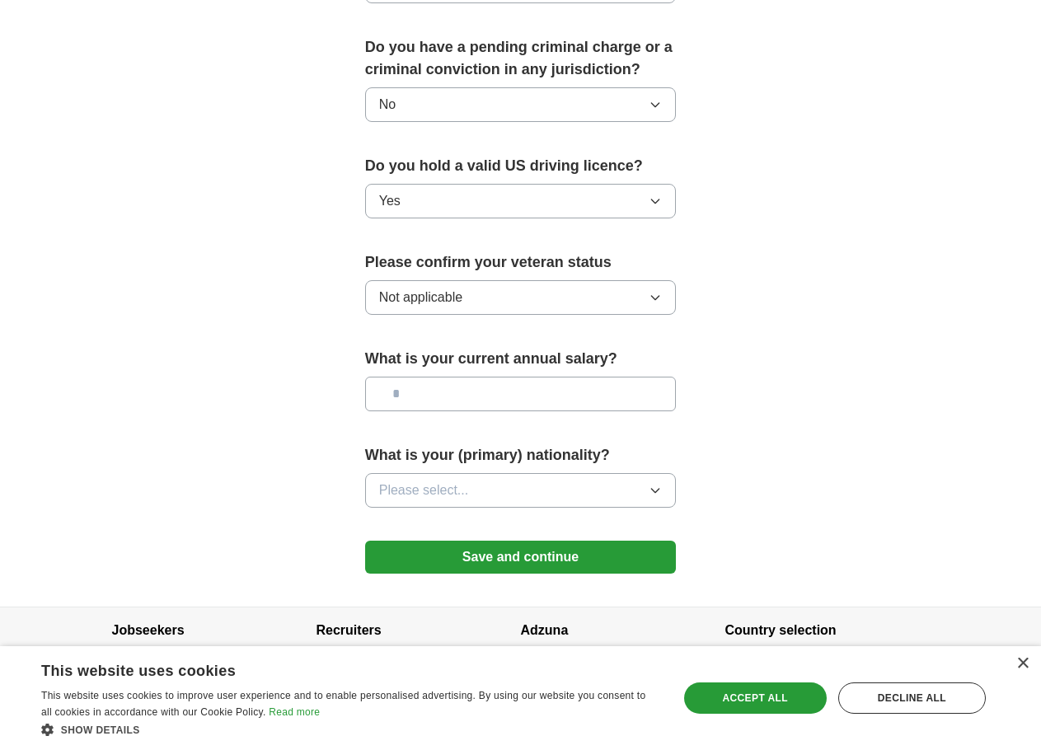
scroll to position [987, 0]
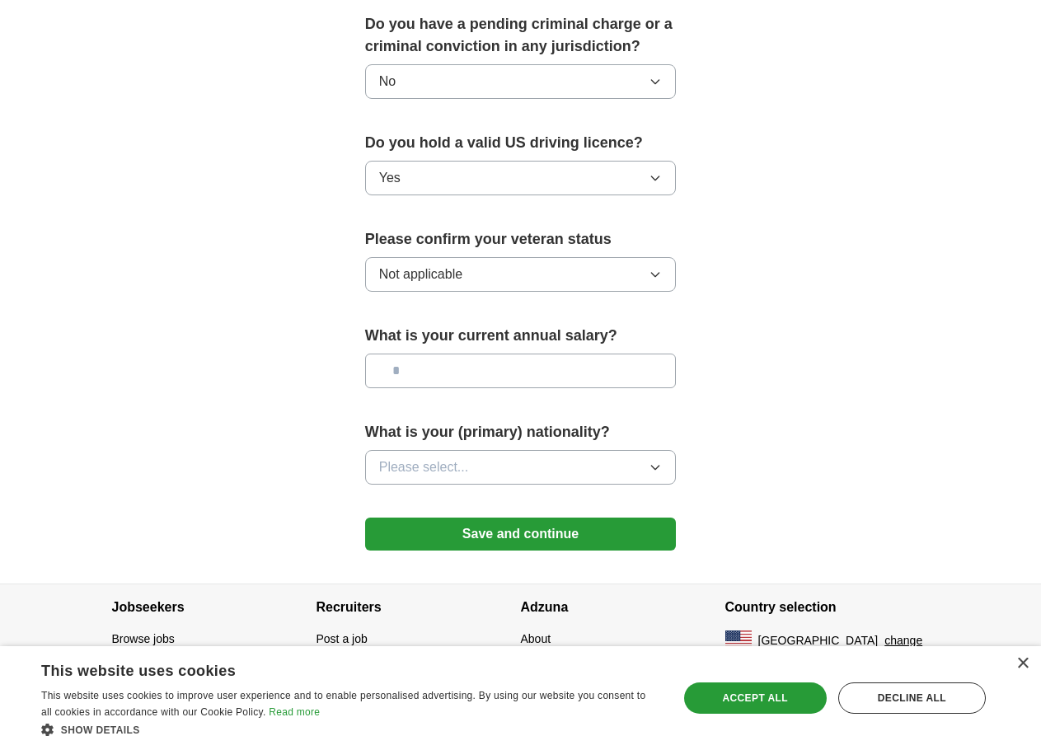
click at [468, 467] on span "Please select..." at bounding box center [424, 467] width 90 height 20
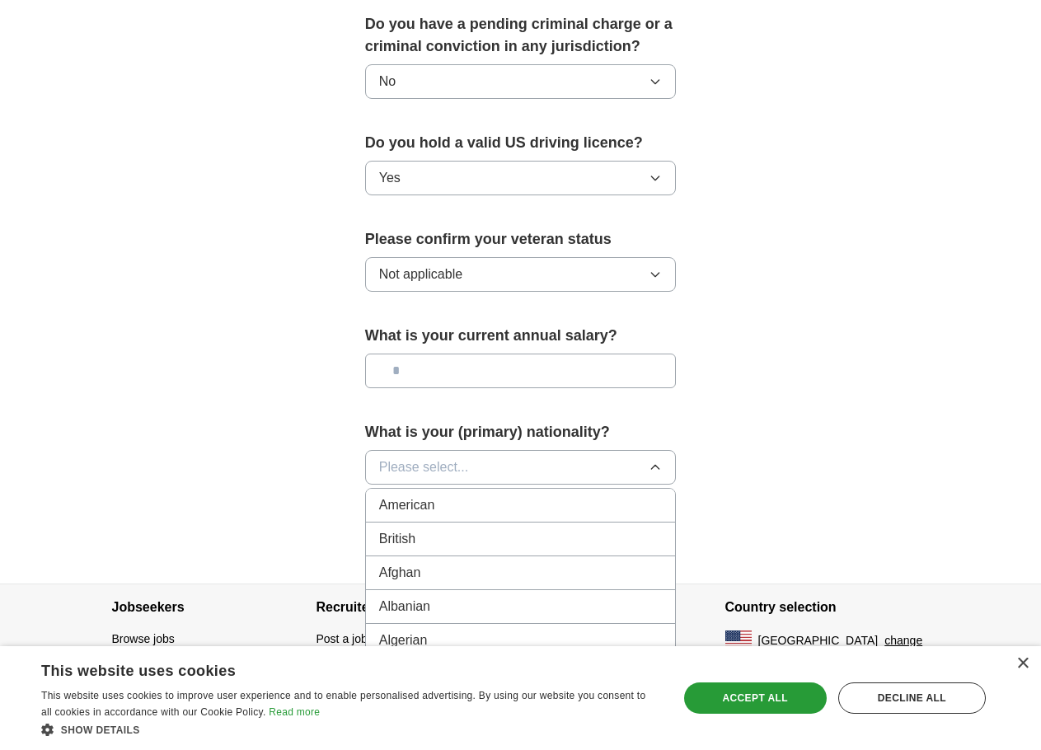
click at [410, 505] on span "American" at bounding box center [407, 505] width 56 height 20
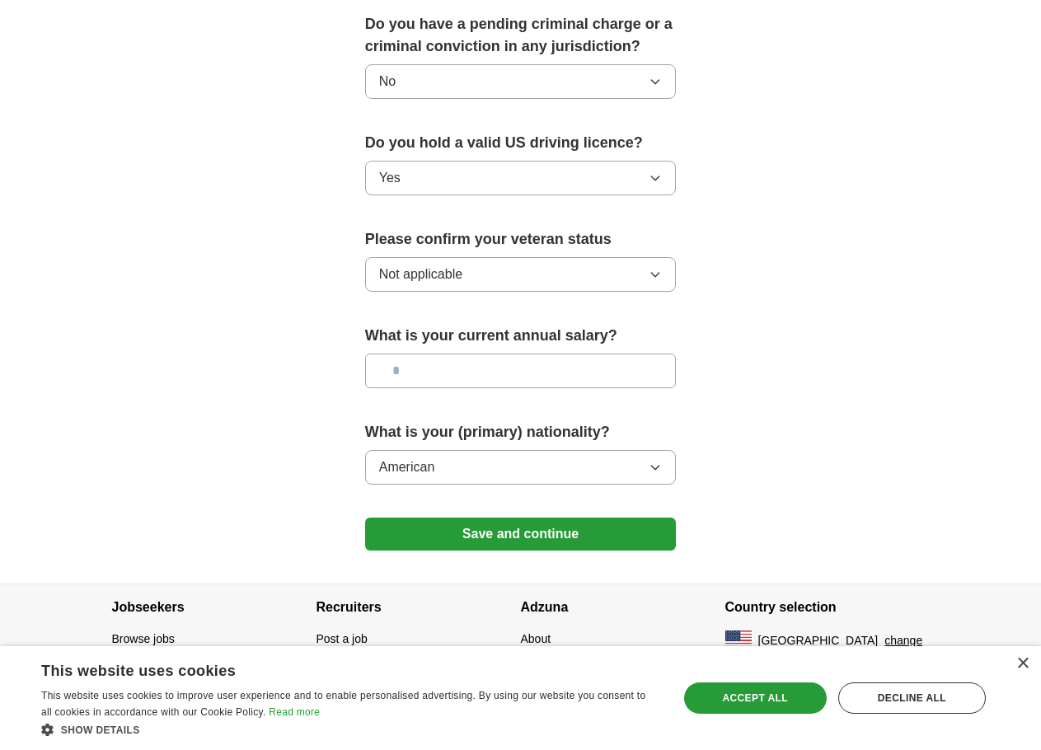
click at [481, 535] on button "Save and continue" at bounding box center [521, 534] width 312 height 33
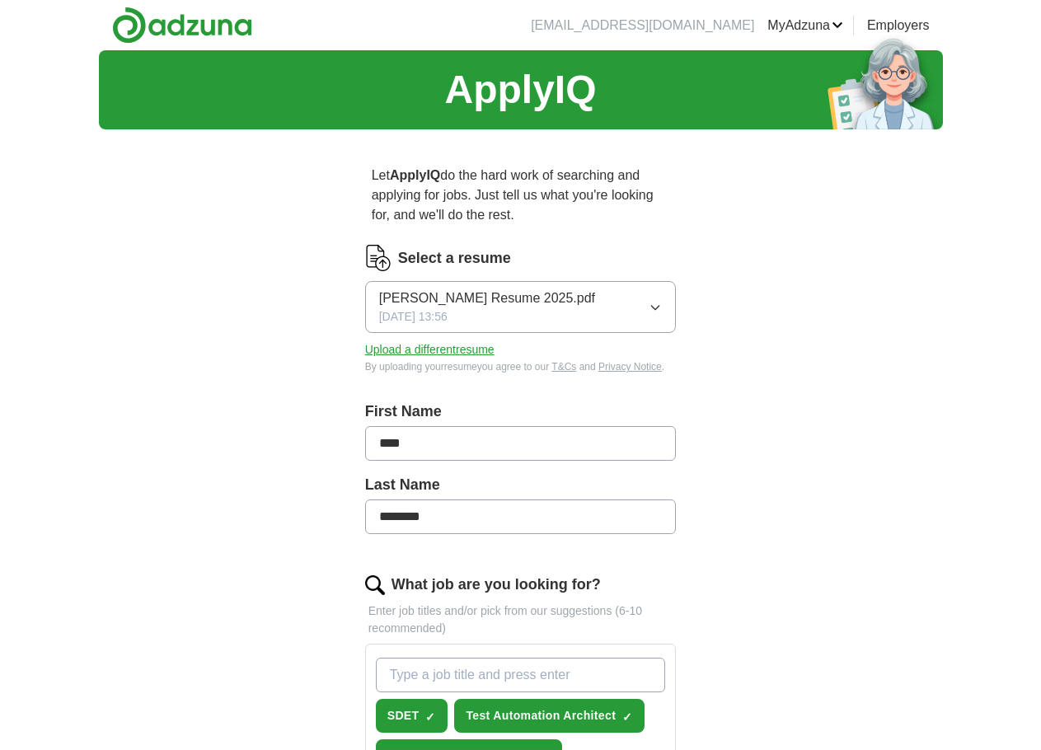
click at [0, 0] on link "Posted jobs" at bounding box center [0, 0] width 0 height 0
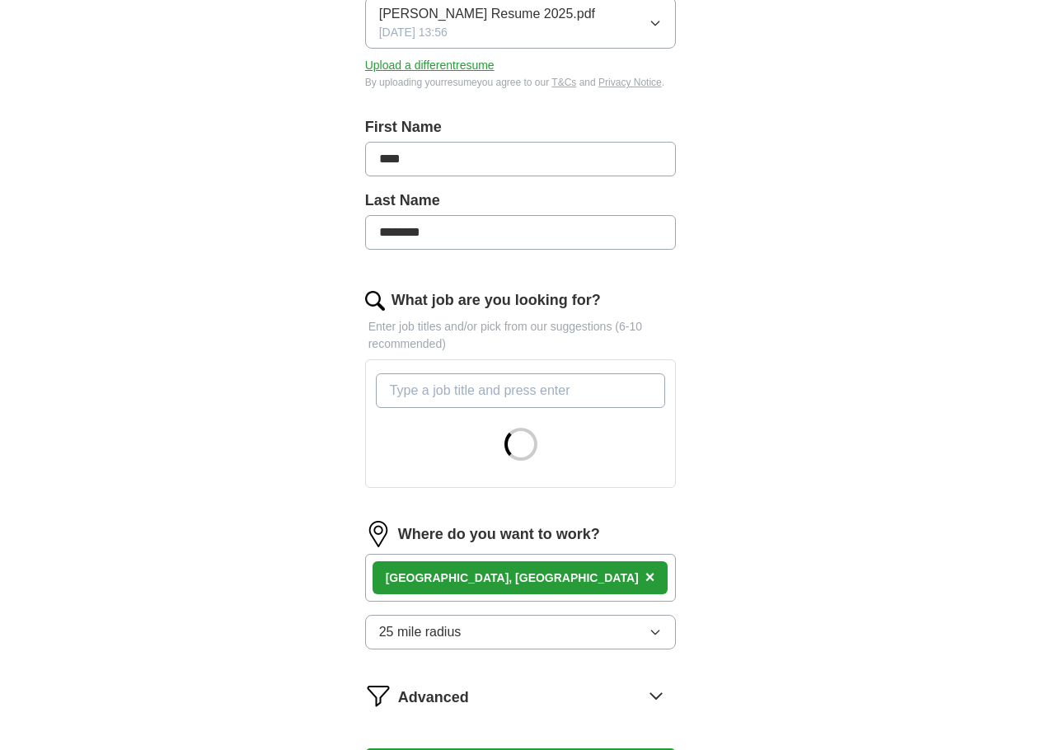
scroll to position [561, 0]
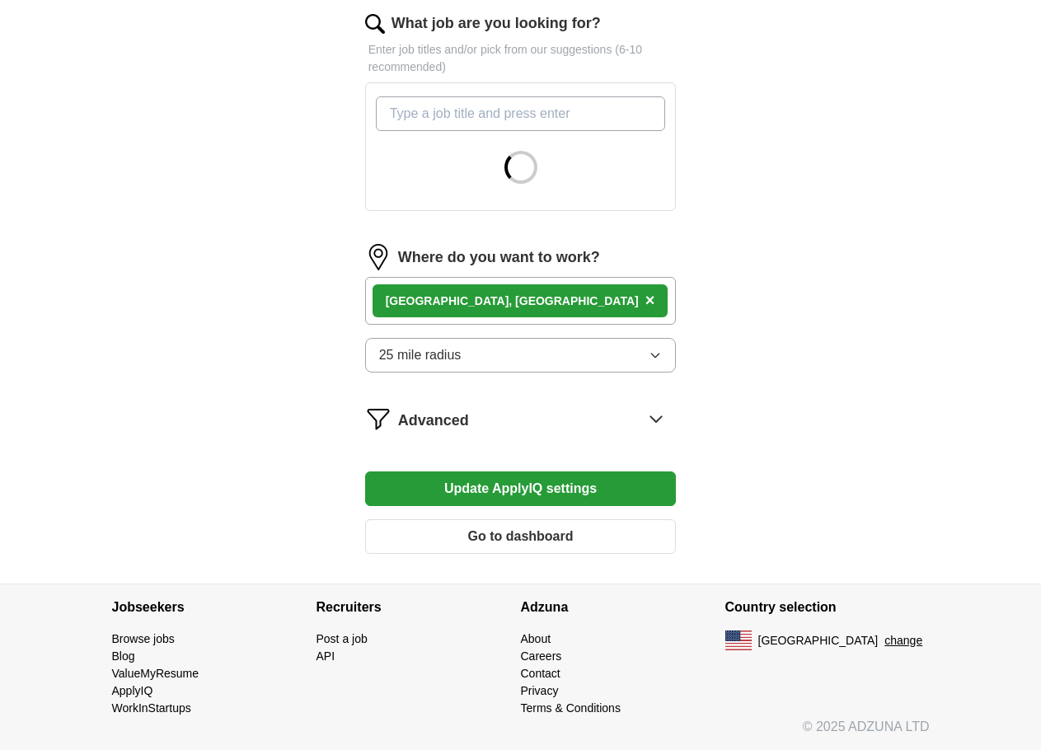
click at [468, 536] on button "Go to dashboard" at bounding box center [521, 536] width 312 height 35
